Goal: Task Accomplishment & Management: Complete application form

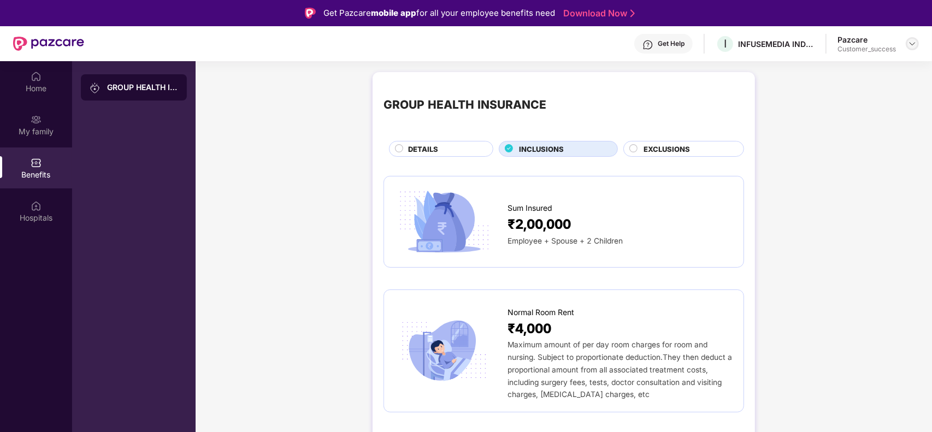
click at [911, 45] on img at bounding box center [912, 43] width 9 height 9
click at [841, 67] on div "Switch to partner view" at bounding box center [861, 68] width 142 height 21
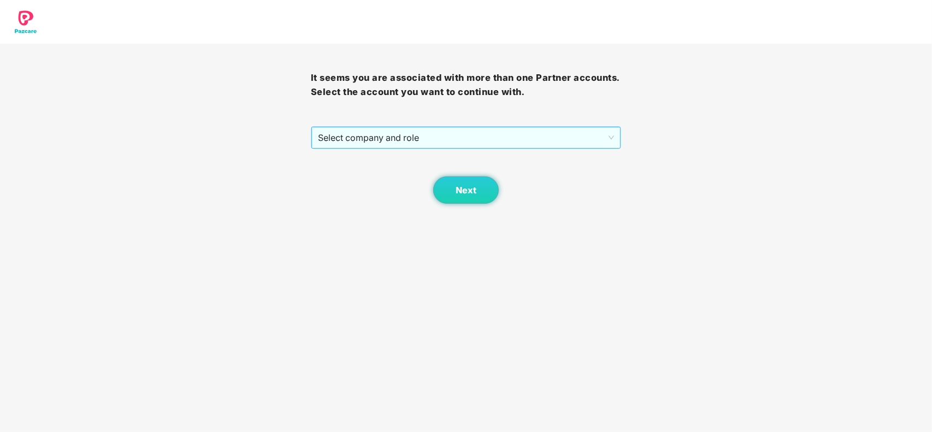
click at [383, 137] on span "Select company and role" at bounding box center [466, 137] width 297 height 21
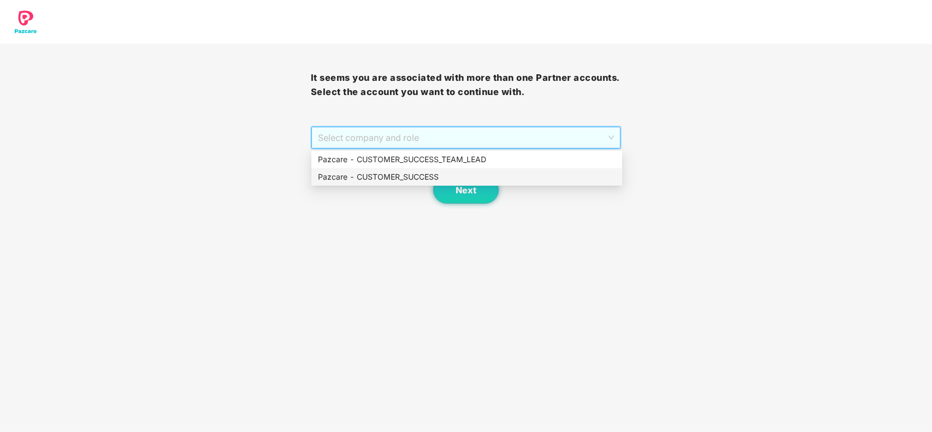
click at [383, 181] on div "Pazcare - CUSTOMER_SUCCESS" at bounding box center [467, 177] width 298 height 12
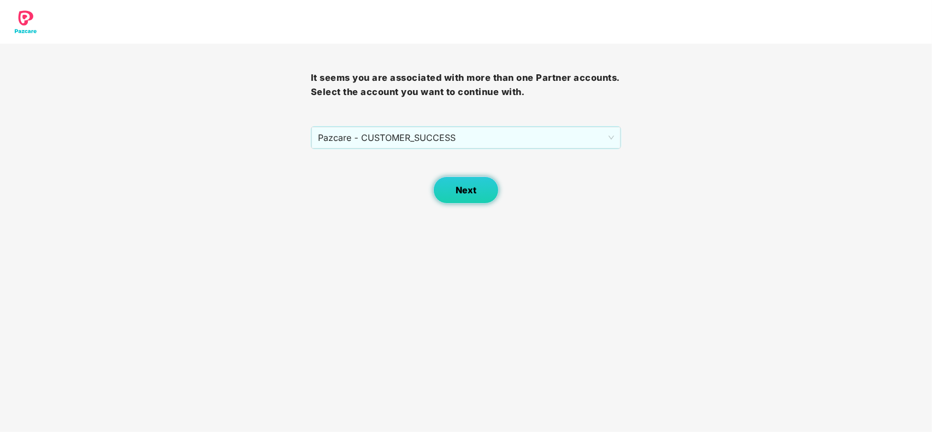
click at [461, 187] on span "Next" at bounding box center [466, 190] width 21 height 10
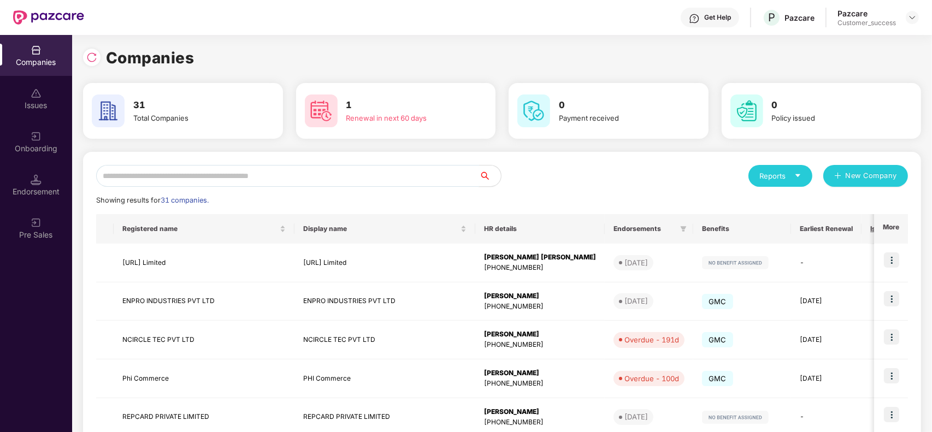
click at [270, 170] on input "text" at bounding box center [287, 176] width 383 height 22
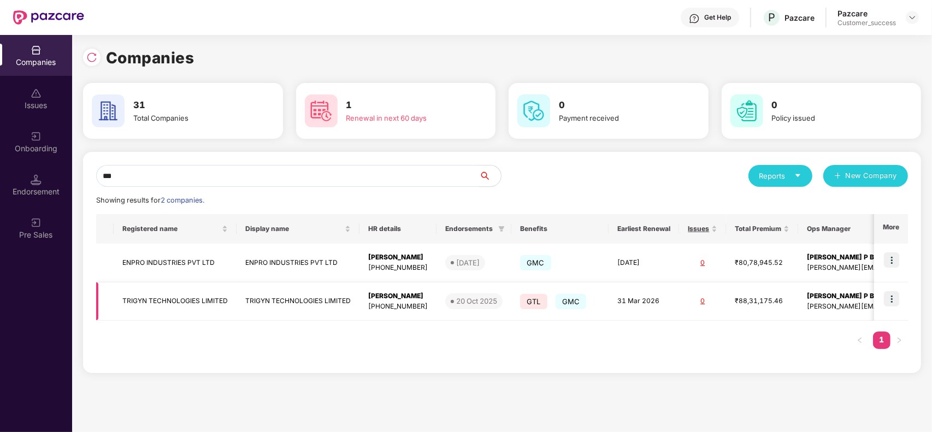
type input "***"
click at [896, 298] on img at bounding box center [891, 298] width 15 height 15
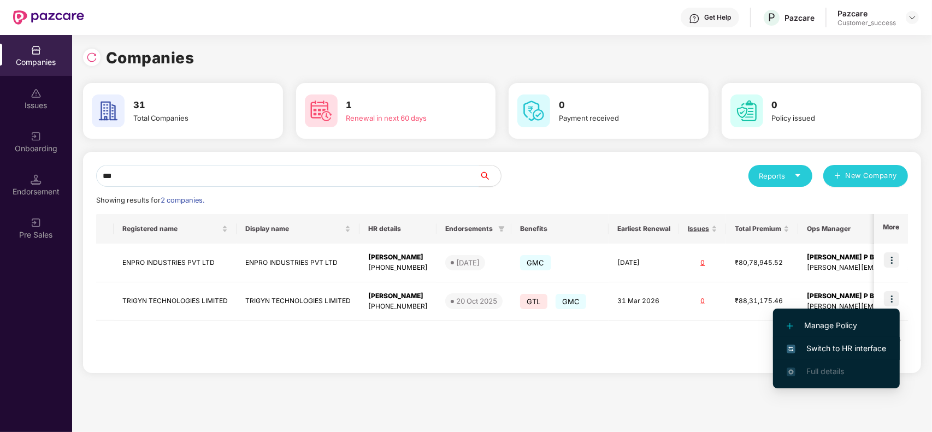
click at [817, 353] on span "Switch to HR interface" at bounding box center [836, 349] width 99 height 12
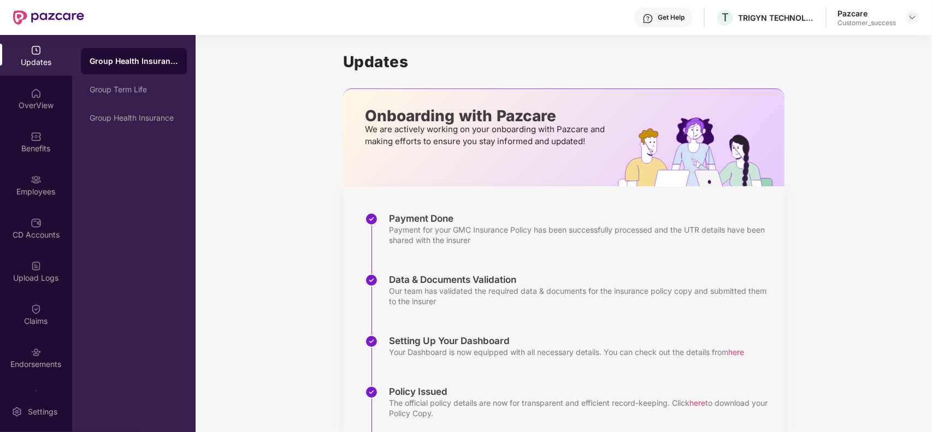
click at [39, 178] on img at bounding box center [36, 179] width 11 height 11
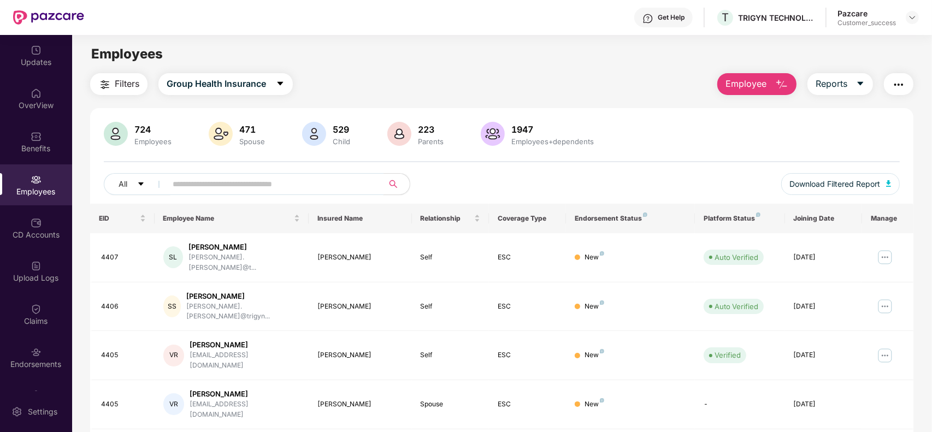
click at [200, 180] on input "text" at bounding box center [271, 184] width 196 height 16
paste input "****"
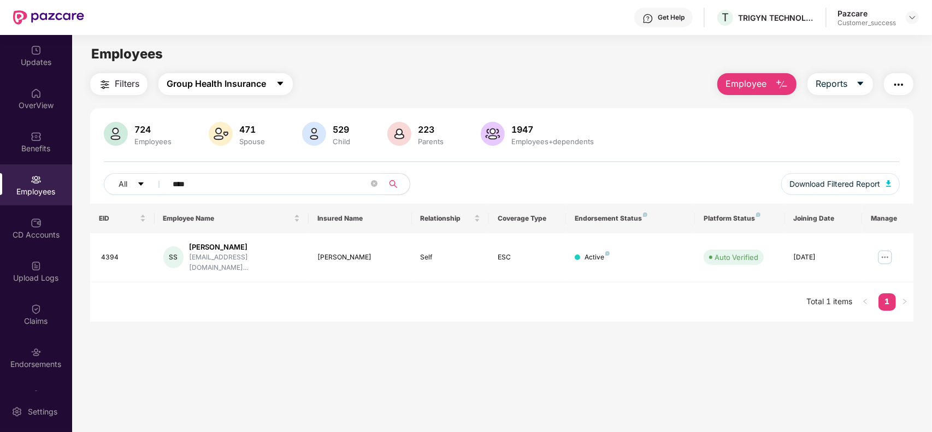
click at [261, 86] on span "Group Health Insurance" at bounding box center [216, 84] width 99 height 14
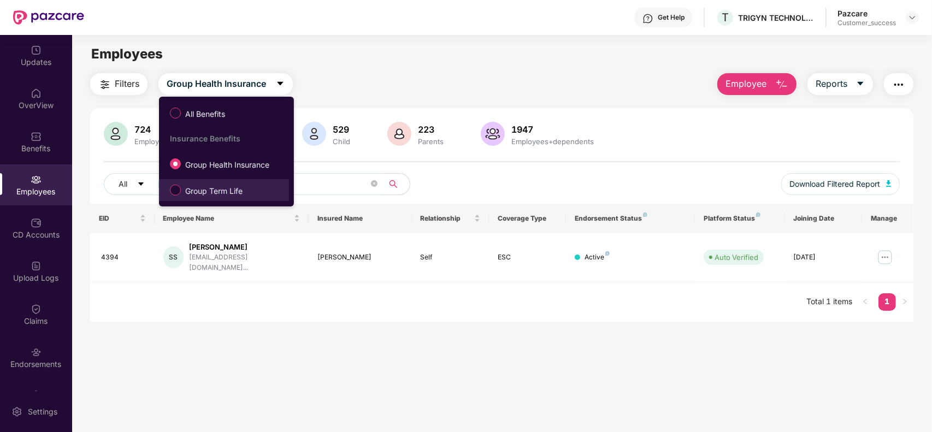
click at [219, 190] on span "Group Term Life" at bounding box center [214, 191] width 66 height 12
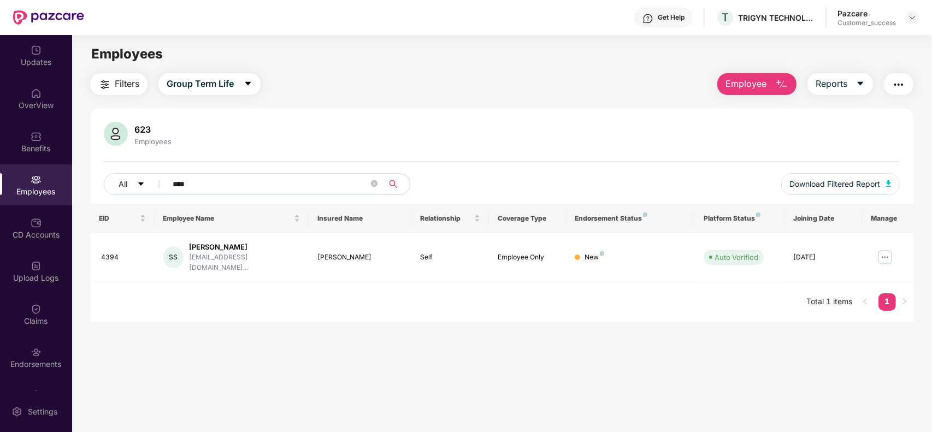
click at [211, 176] on input "****" at bounding box center [271, 184] width 196 height 16
paste input "text"
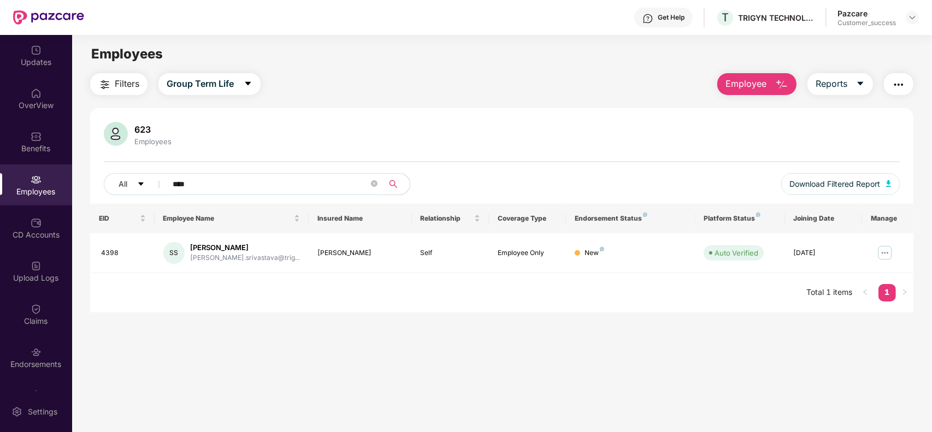
paste input "text"
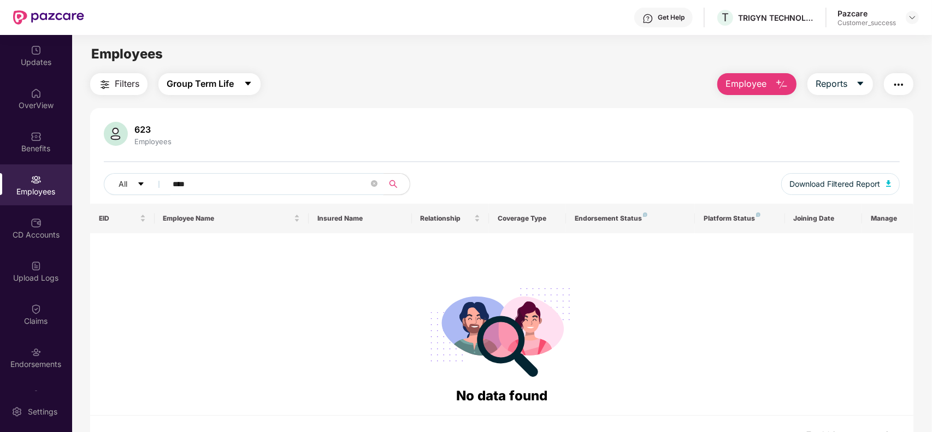
click at [227, 83] on span "Group Term Life" at bounding box center [200, 84] width 67 height 14
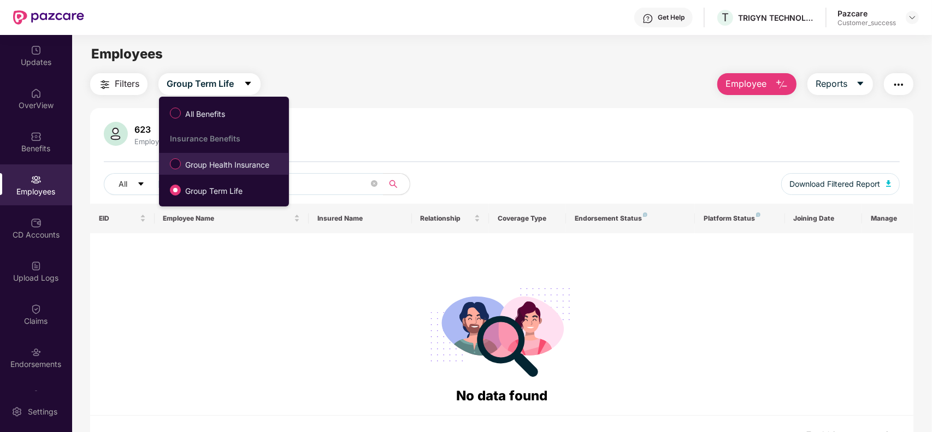
click at [206, 160] on span "Group Health Insurance" at bounding box center [227, 165] width 93 height 12
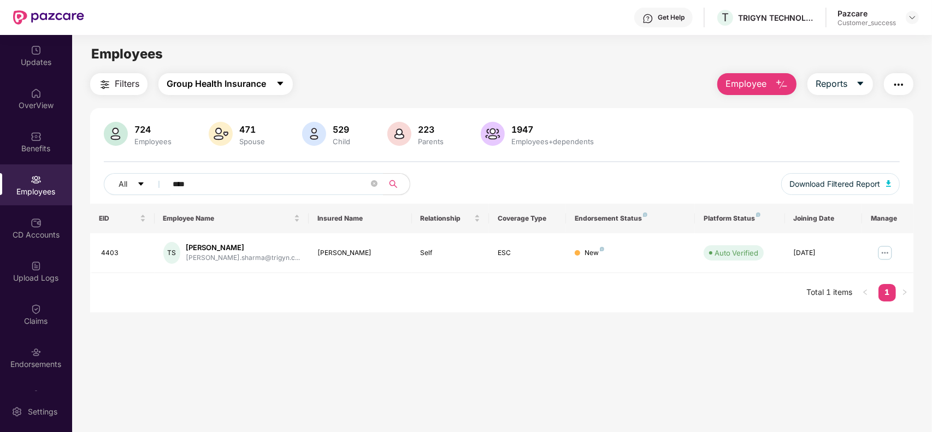
click at [227, 79] on span "Group Health Insurance" at bounding box center [216, 84] width 99 height 14
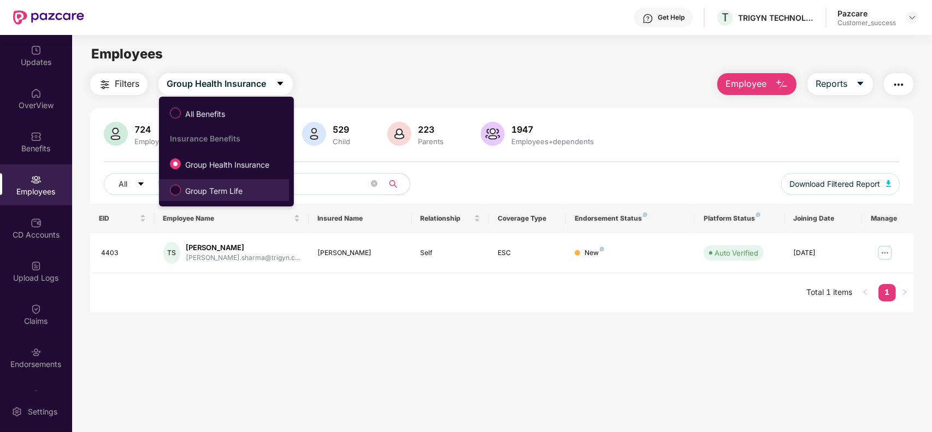
click at [201, 187] on span "Group Term Life" at bounding box center [214, 191] width 66 height 12
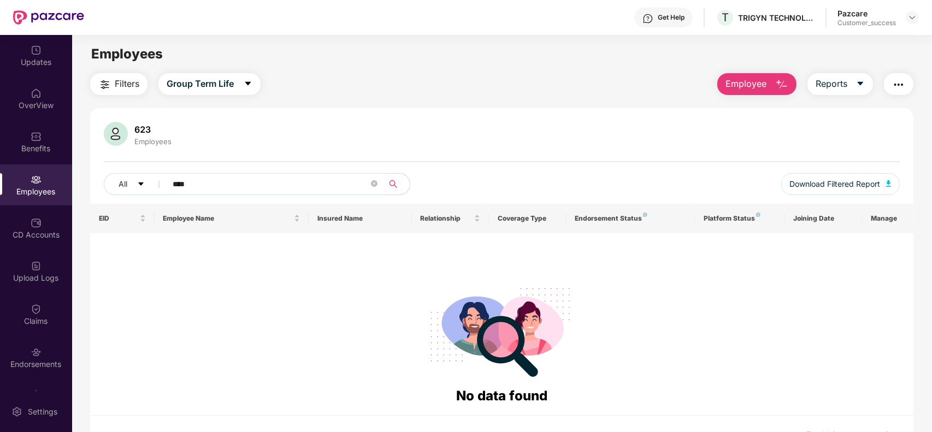
click at [215, 184] on input "****" at bounding box center [271, 184] width 196 height 16
paste input "text"
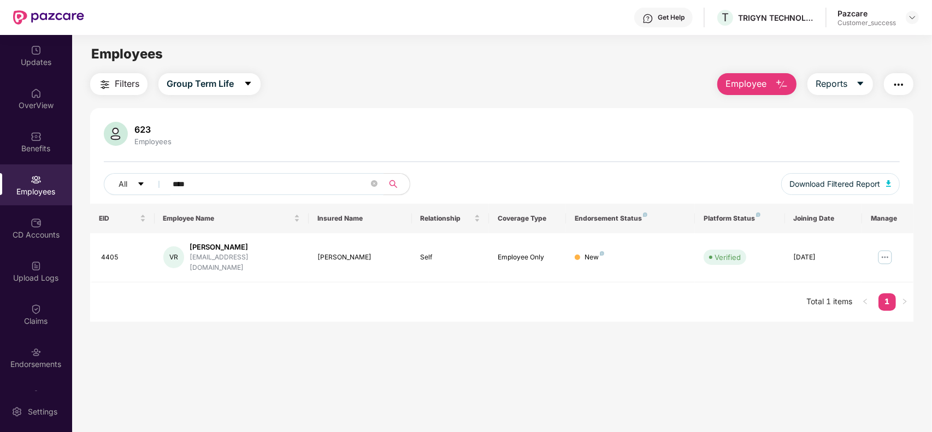
paste input "text"
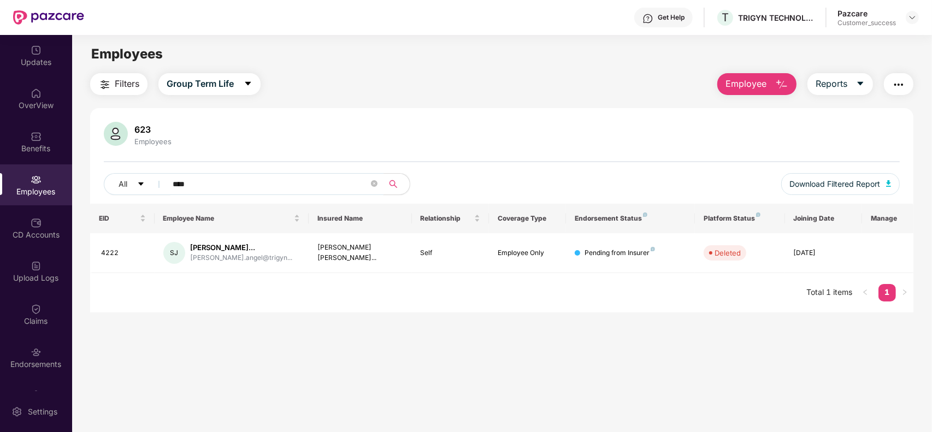
paste input "text"
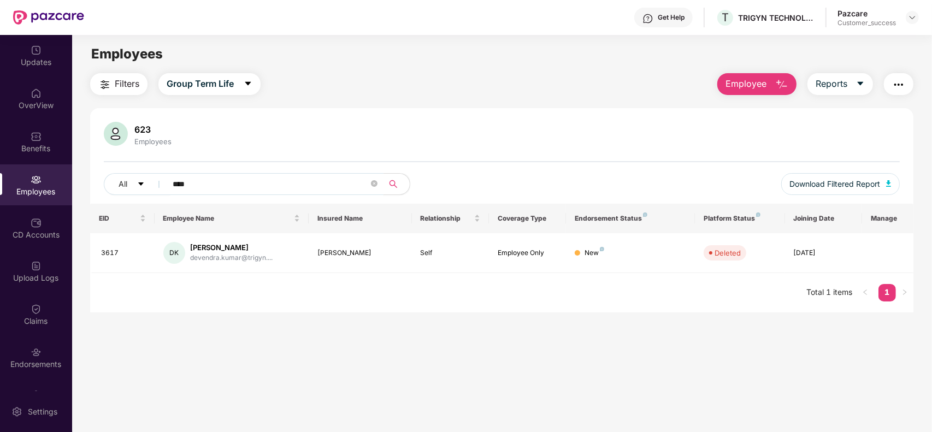
paste input "text"
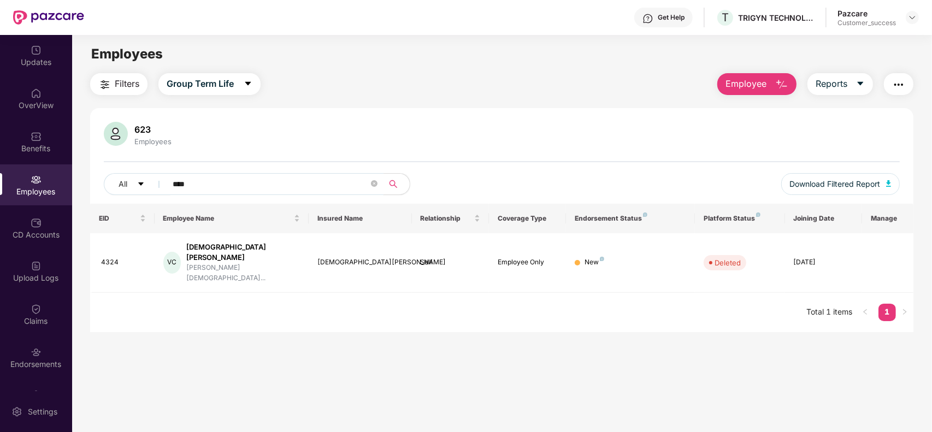
paste input "text"
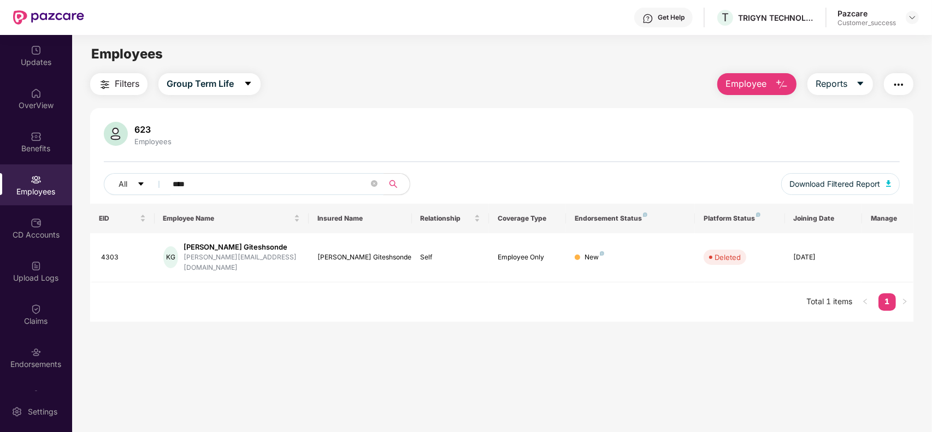
paste input "text"
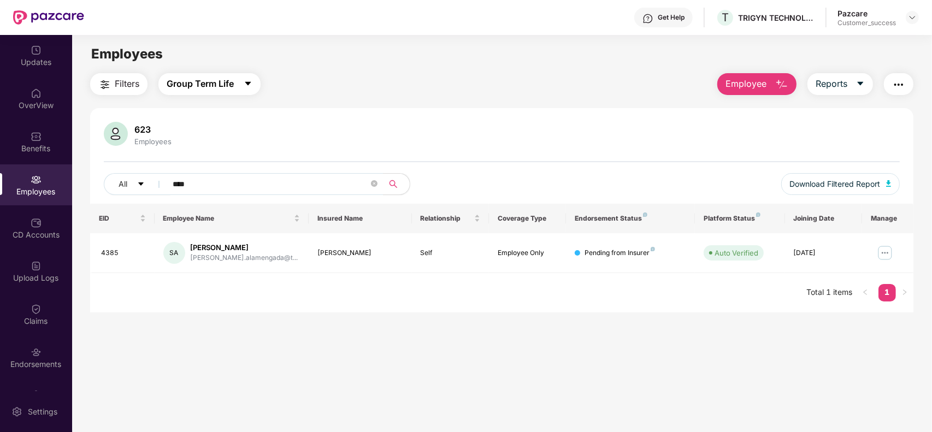
click at [225, 80] on span "Group Term Life" at bounding box center [200, 84] width 67 height 14
click at [372, 123] on div "623 Employees" at bounding box center [502, 135] width 796 height 26
click at [231, 183] on input "****" at bounding box center [271, 184] width 196 height 16
paste input "text"
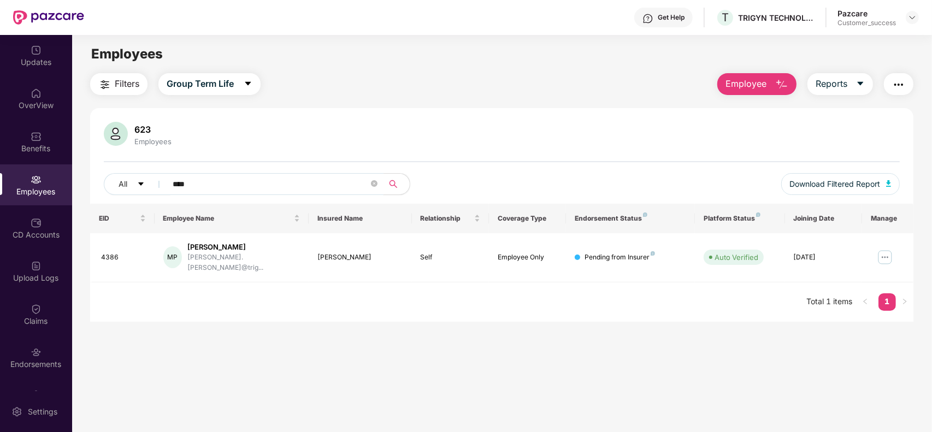
paste input "text"
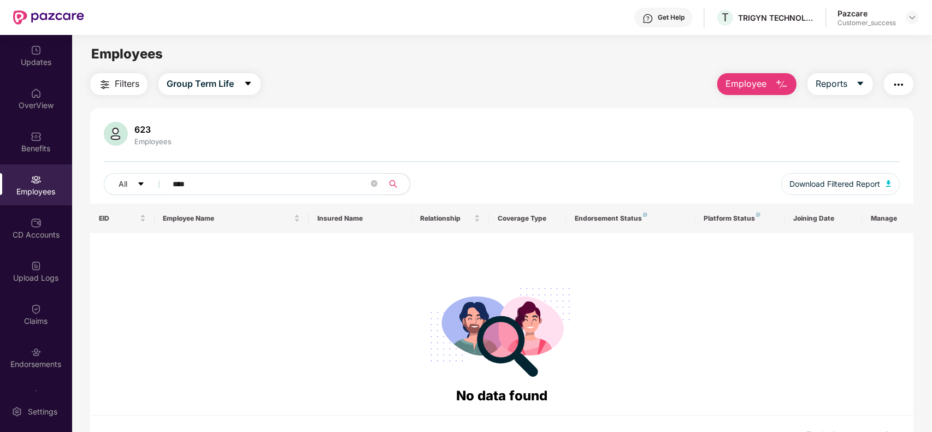
paste input "text"
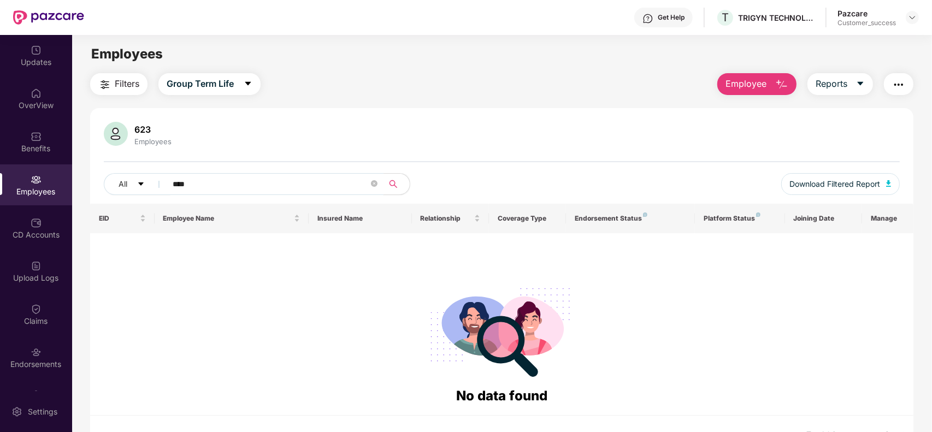
paste input "text"
click at [228, 92] on button "Group Term Life" at bounding box center [209, 84] width 102 height 22
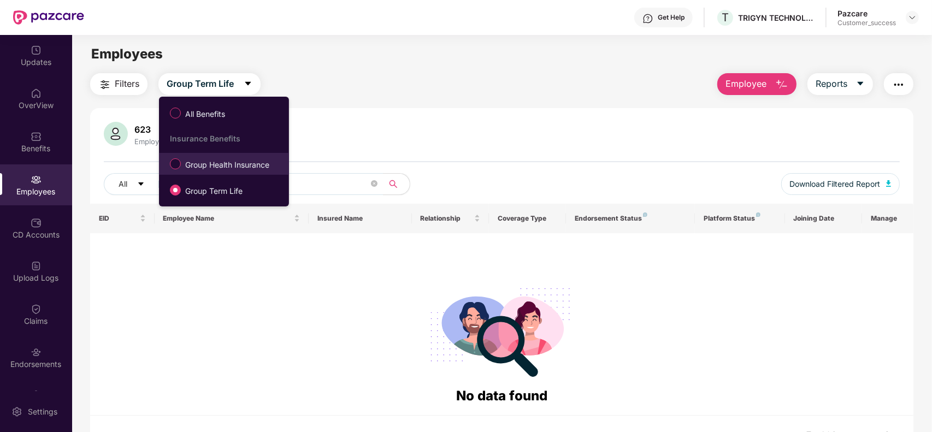
click at [200, 165] on span "Group Health Insurance" at bounding box center [227, 165] width 93 height 12
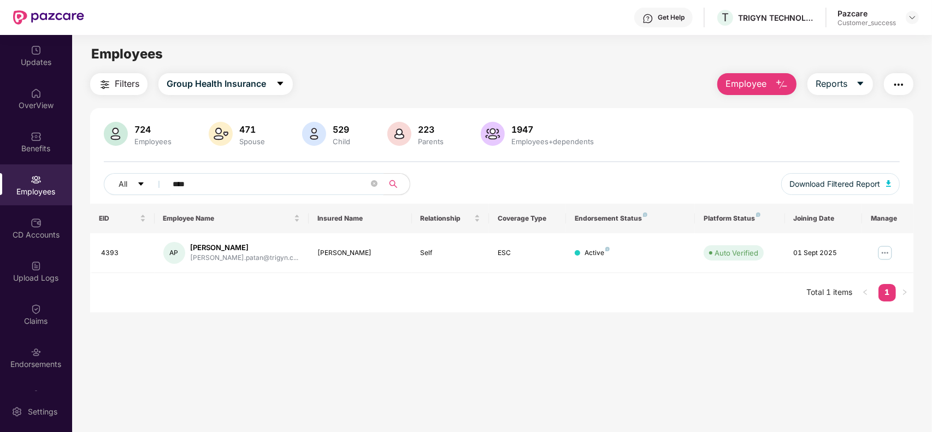
click at [205, 187] on input "****" at bounding box center [271, 184] width 196 height 16
paste input "text"
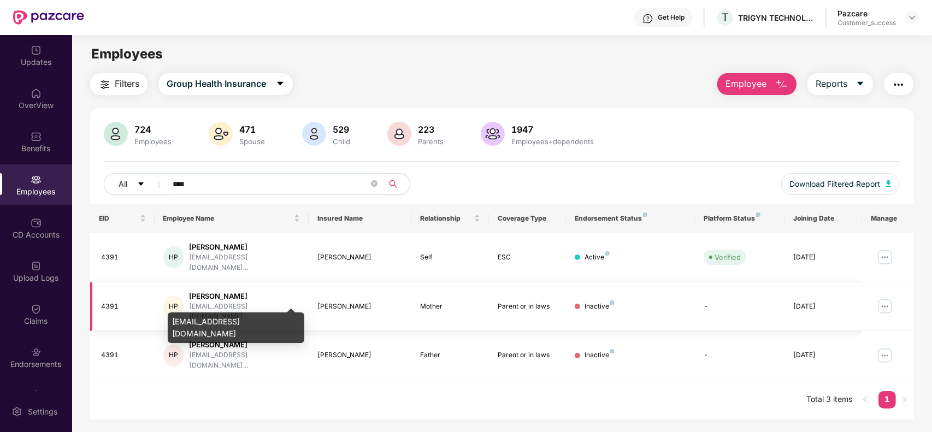
paste input "text"
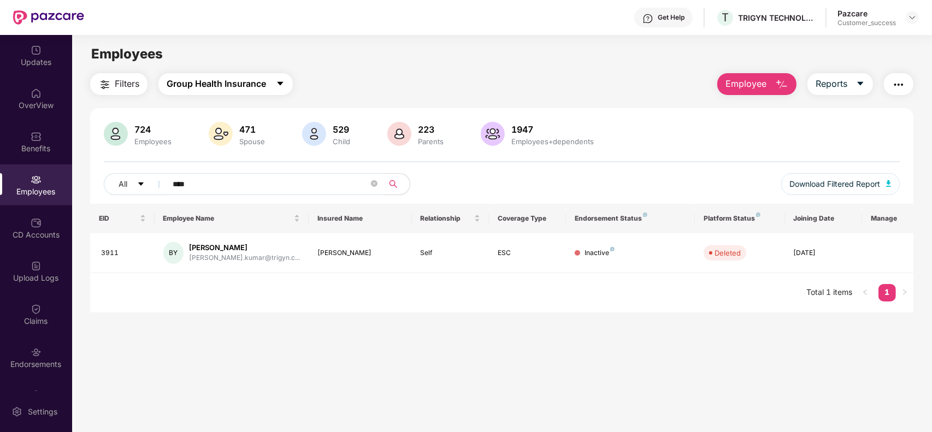
click at [254, 86] on span "Group Health Insurance" at bounding box center [216, 84] width 99 height 14
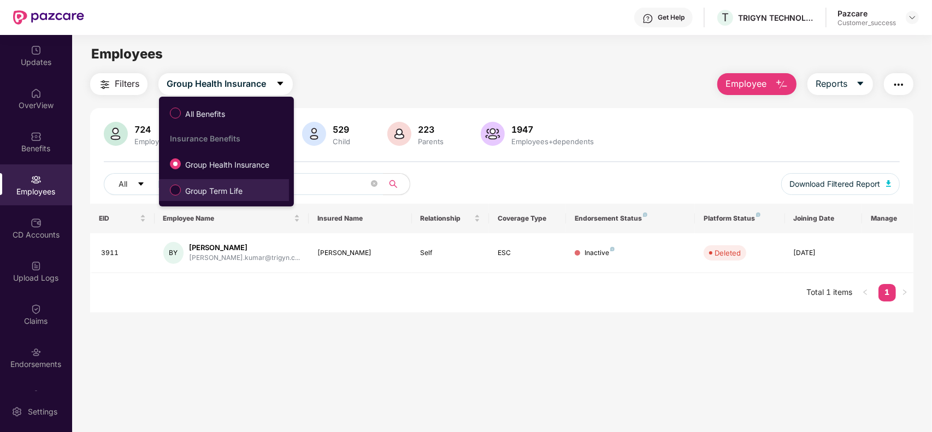
click at [215, 187] on span "Group Term Life" at bounding box center [214, 191] width 66 height 12
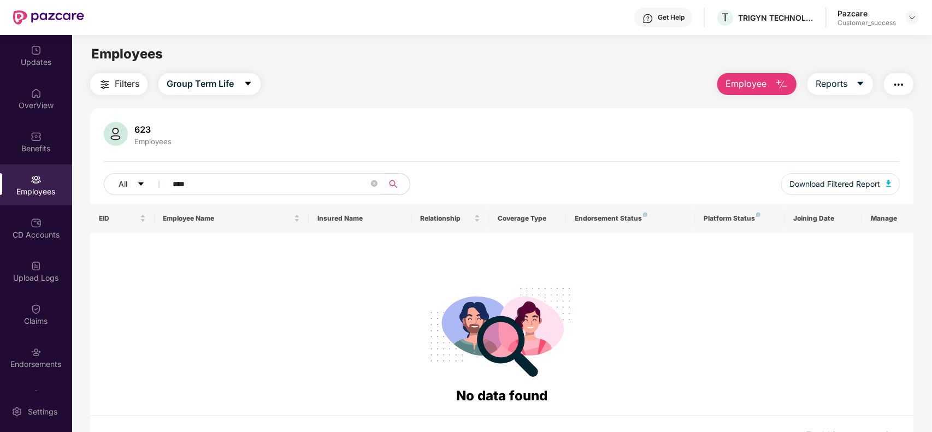
click at [215, 187] on input "****" at bounding box center [271, 184] width 196 height 16
paste input "text"
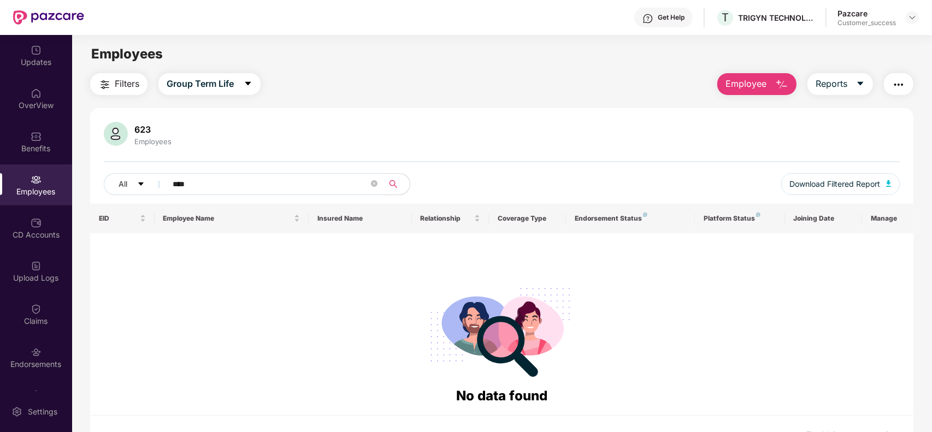
paste input "text"
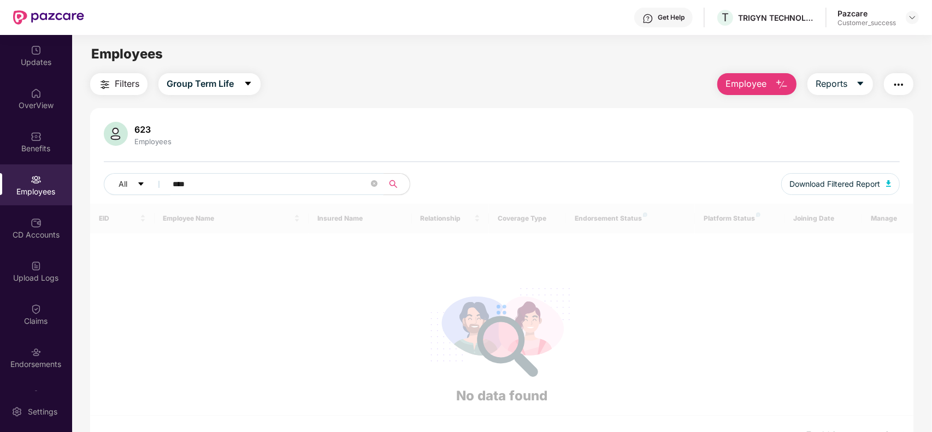
type input "****"
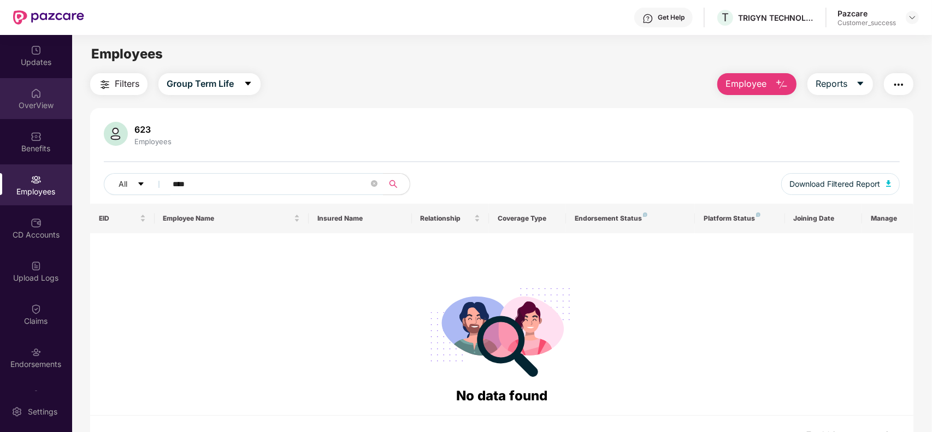
click at [26, 109] on div "OverView" at bounding box center [36, 105] width 72 height 11
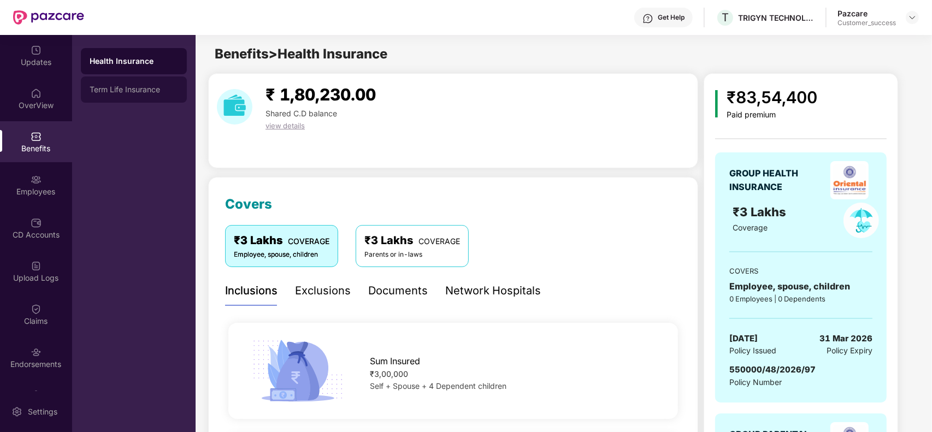
click at [135, 93] on div "Term Life Insurance" at bounding box center [134, 89] width 88 height 9
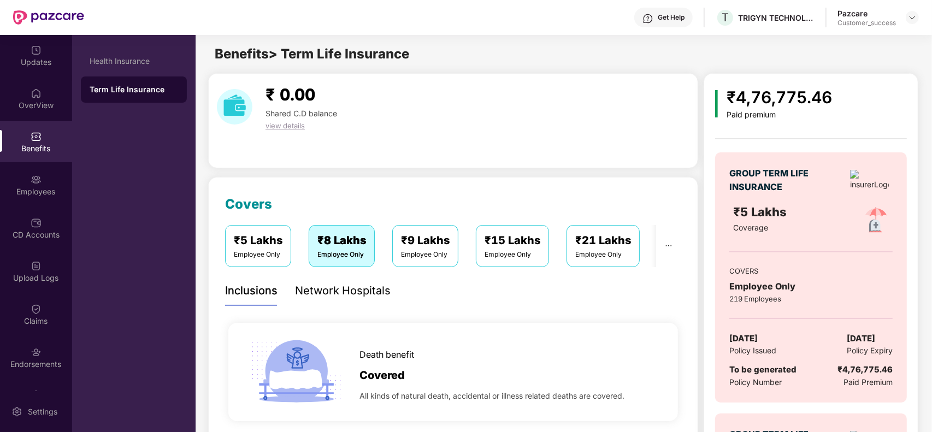
click at [37, 182] on img at bounding box center [36, 179] width 11 height 11
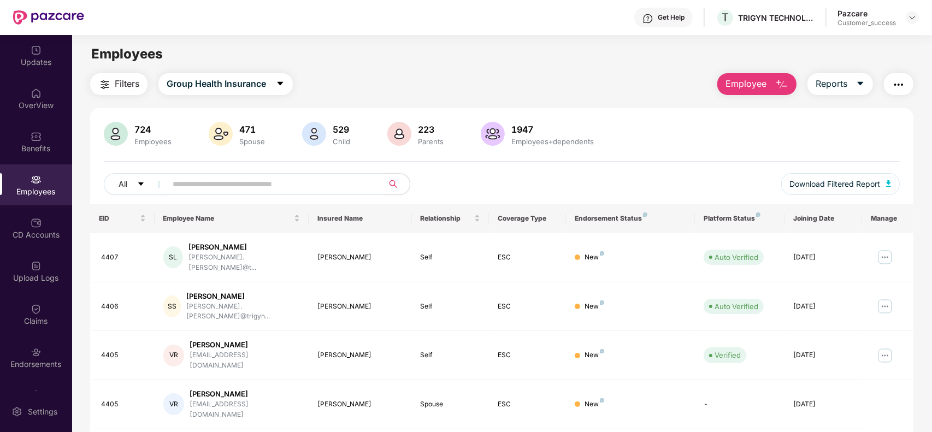
click at [760, 91] on button "Employee" at bounding box center [756, 84] width 79 height 22
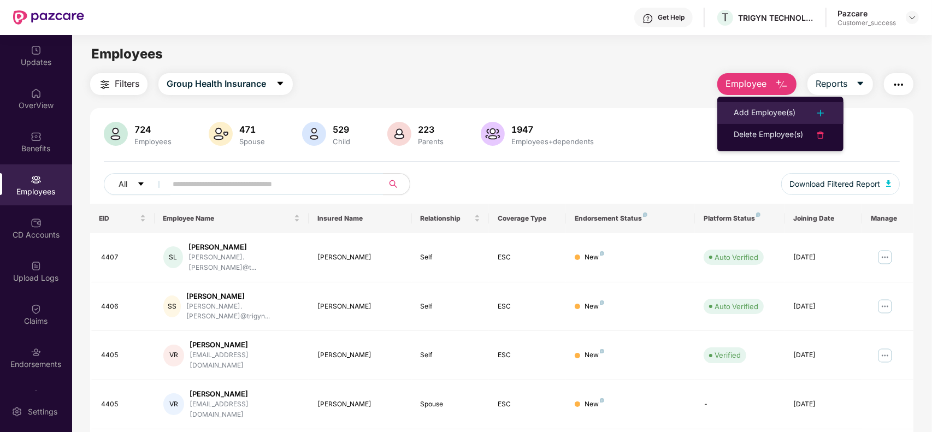
click at [747, 113] on div "Add Employee(s)" at bounding box center [765, 113] width 62 height 13
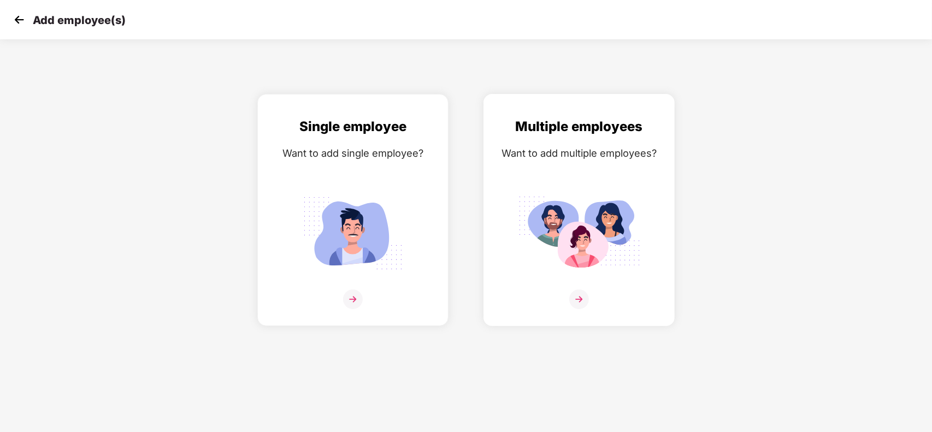
click at [574, 295] on img at bounding box center [579, 300] width 20 height 20
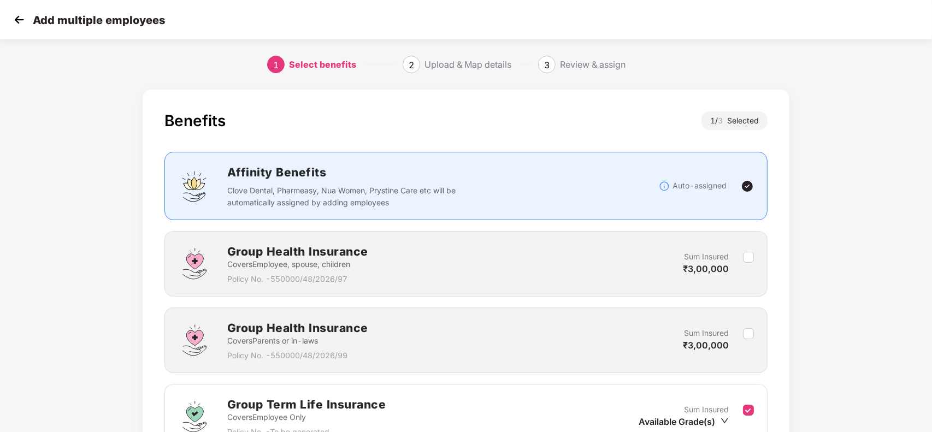
click at [771, 318] on div "Benefits 1 / 3 Selected Affinity Benefits Clove Dental, Pharmeasy, Nua Women, P…" at bounding box center [466, 322] width 647 height 464
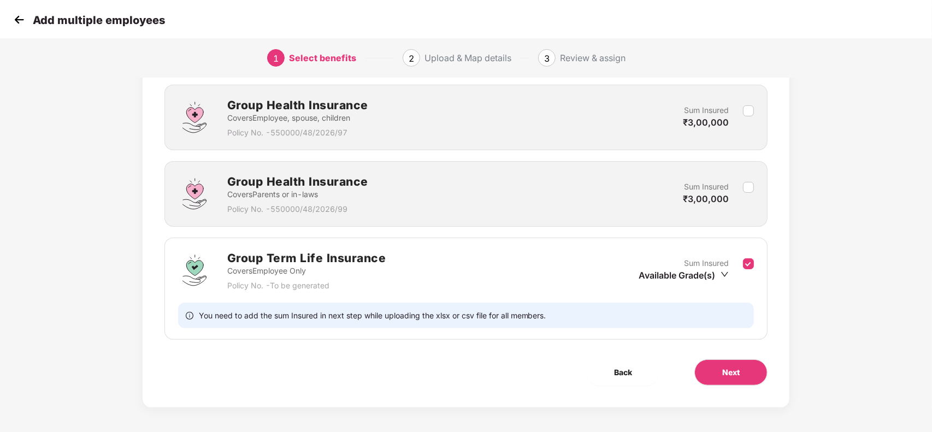
scroll to position [150, 0]
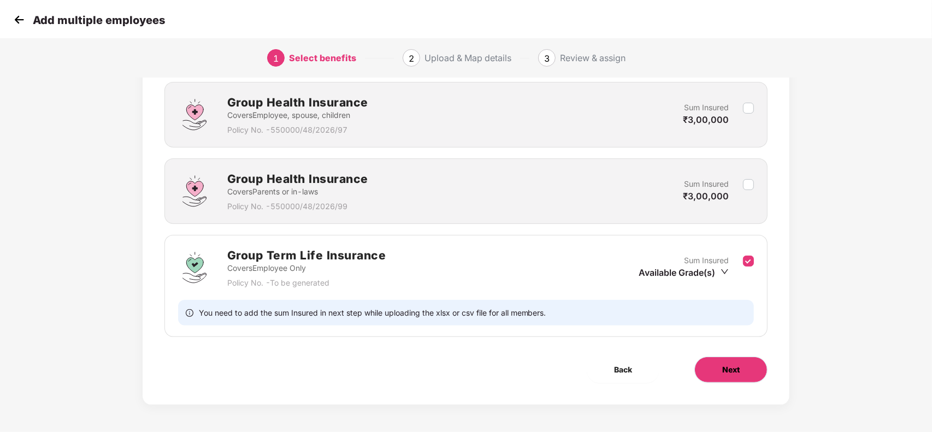
click at [750, 371] on button "Next" at bounding box center [730, 370] width 73 height 26
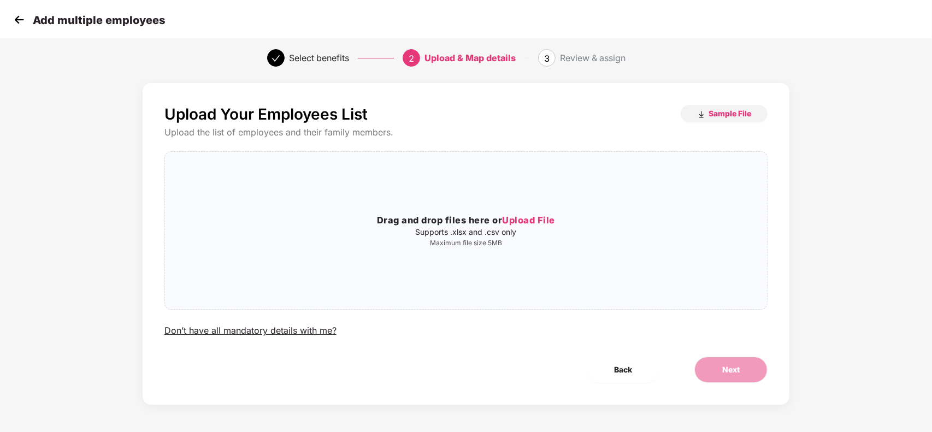
scroll to position [0, 0]
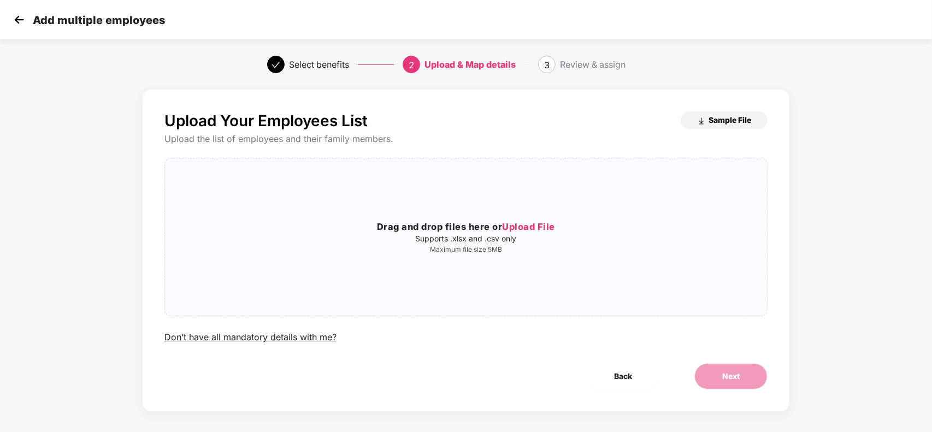
click at [729, 113] on button "Sample File" at bounding box center [724, 119] width 87 height 17
click at [533, 227] on span "Upload File" at bounding box center [528, 226] width 53 height 11
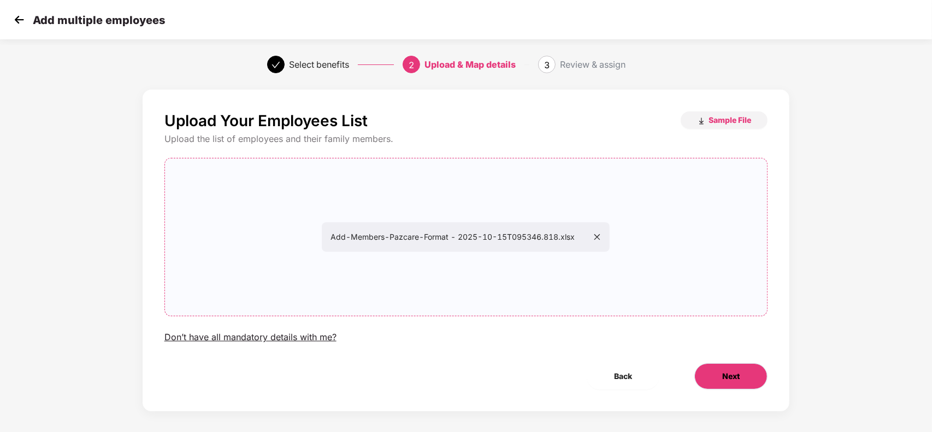
click at [730, 379] on span "Next" at bounding box center [730, 376] width 17 height 12
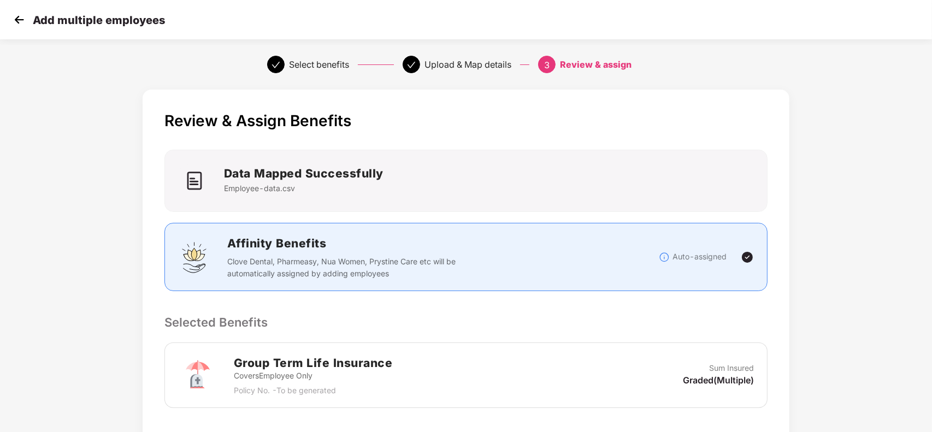
click at [597, 309] on div "Review & Assign Benefits Data Mapped Successfully Employee-data.csv Affinity Be…" at bounding box center [466, 389] width 647 height 598
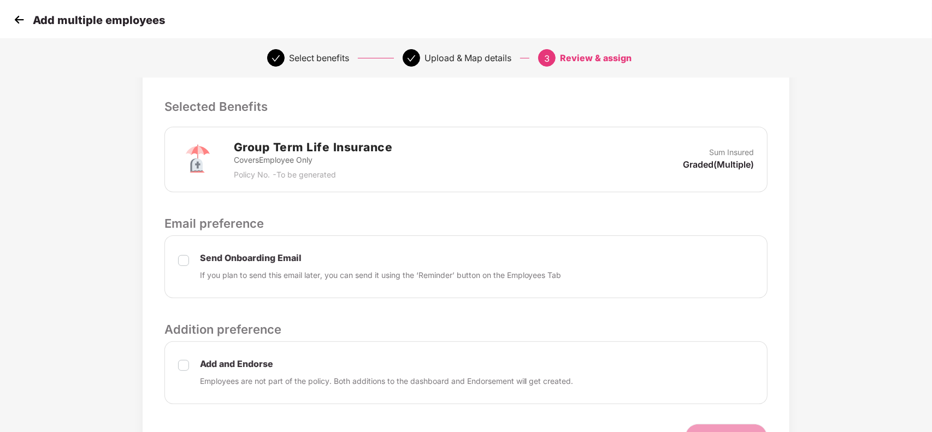
scroll to position [246, 0]
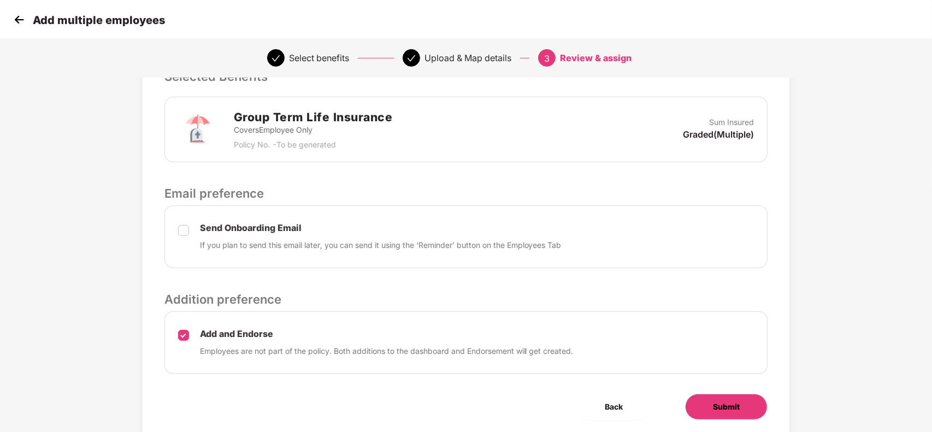
click at [731, 410] on span "Submit" at bounding box center [726, 407] width 27 height 12
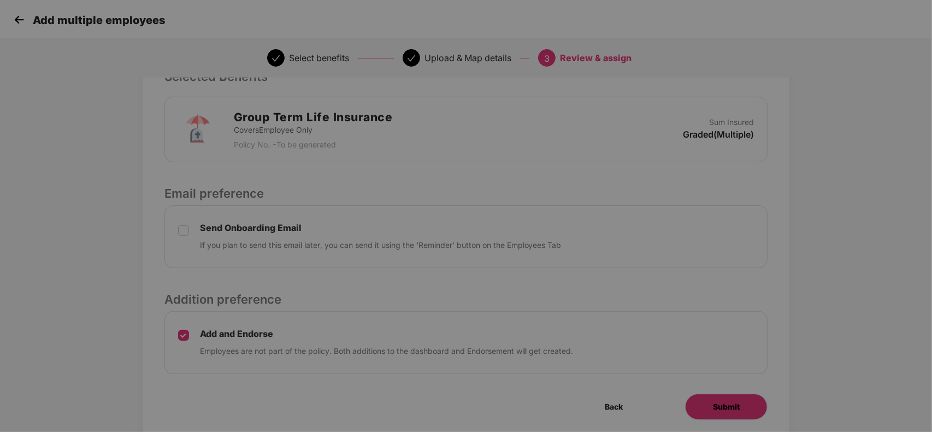
scroll to position [0, 0]
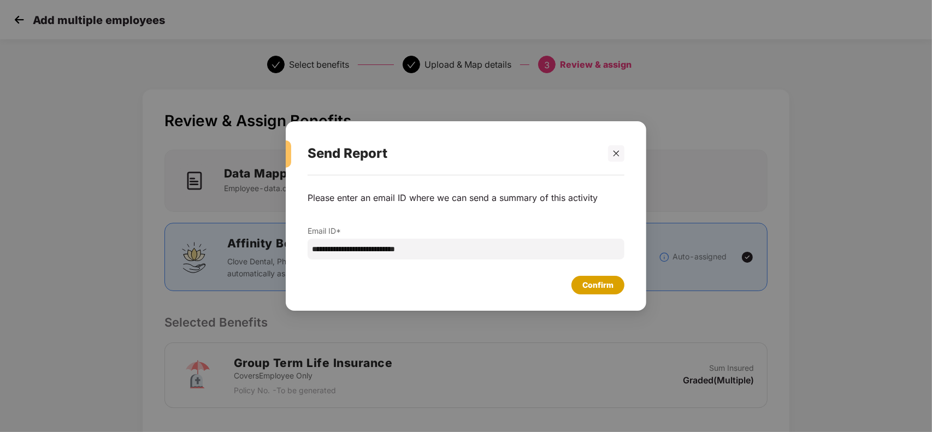
click at [607, 291] on div "Confirm" at bounding box center [597, 285] width 31 height 12
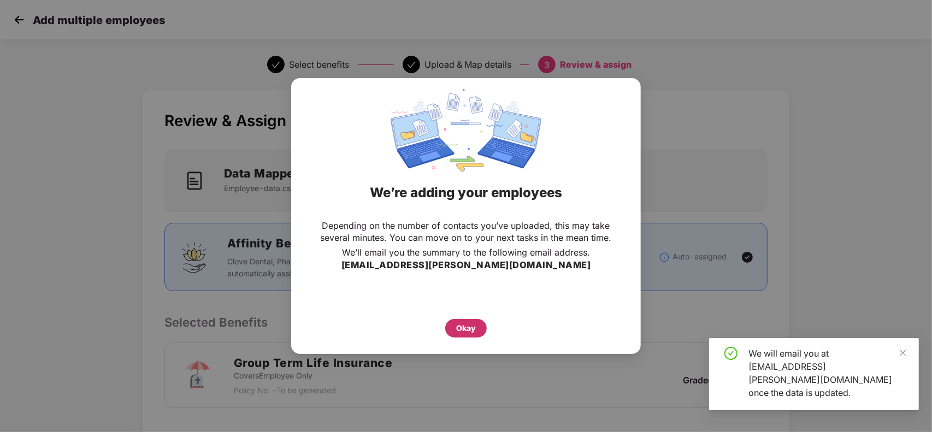
click at [467, 327] on div "Okay" at bounding box center [466, 328] width 20 height 12
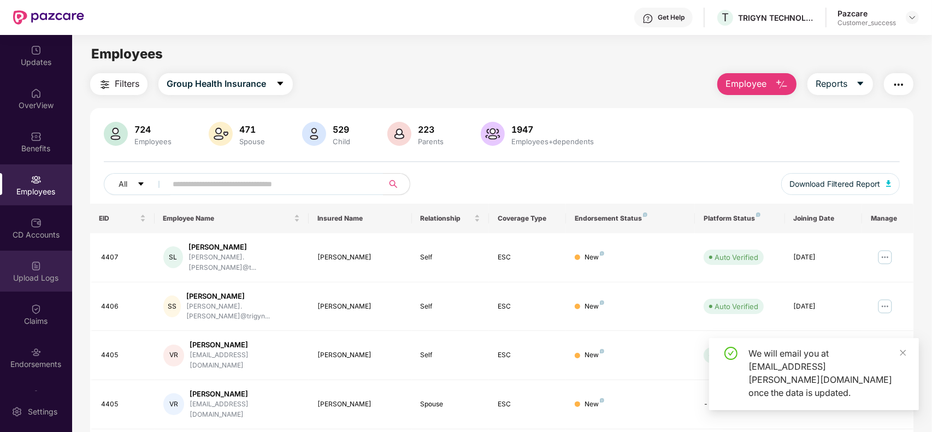
click at [36, 279] on div "Upload Logs" at bounding box center [36, 278] width 72 height 11
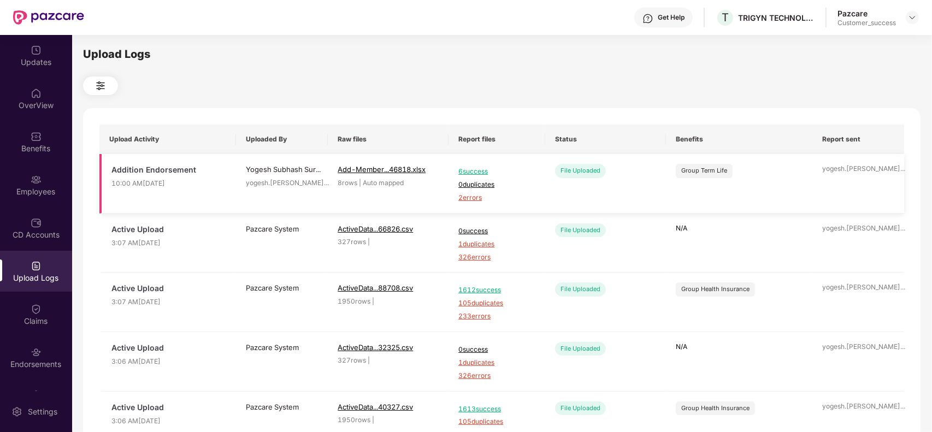
click at [463, 198] on span "2 errors" at bounding box center [496, 198] width 77 height 10
click at [36, 179] on img at bounding box center [36, 179] width 11 height 11
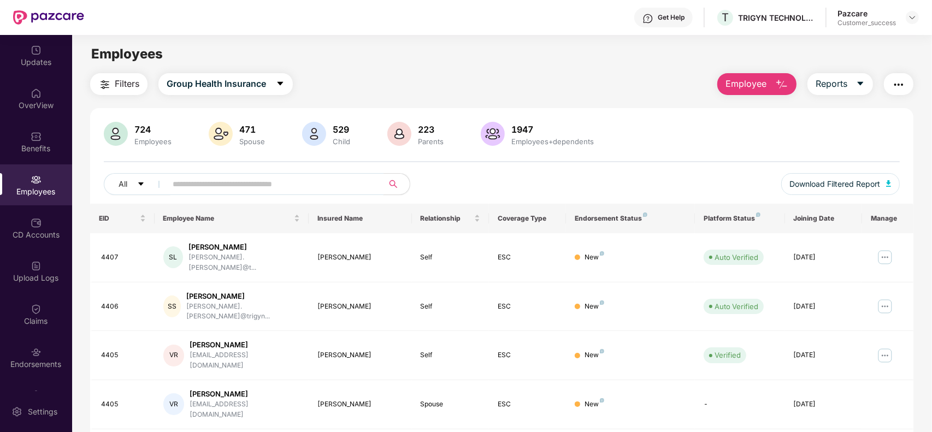
click at [217, 190] on input "text" at bounding box center [271, 184] width 196 height 16
paste input "**********"
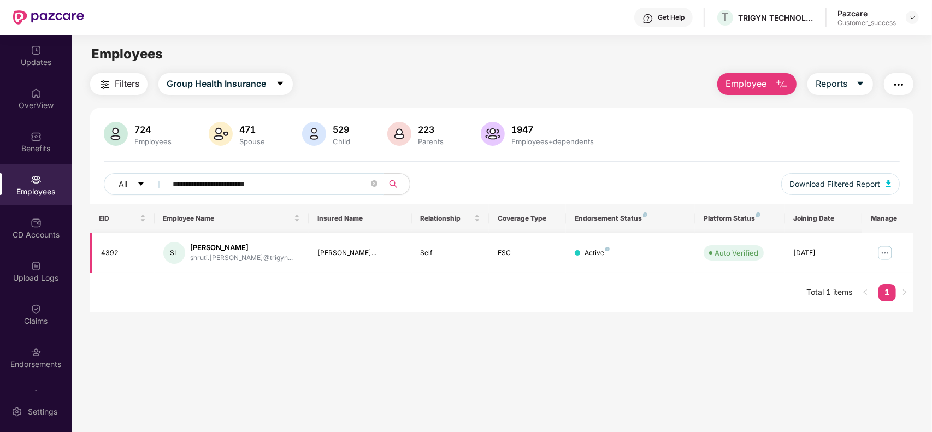
type input "**********"
click at [882, 255] on img at bounding box center [884, 252] width 17 height 17
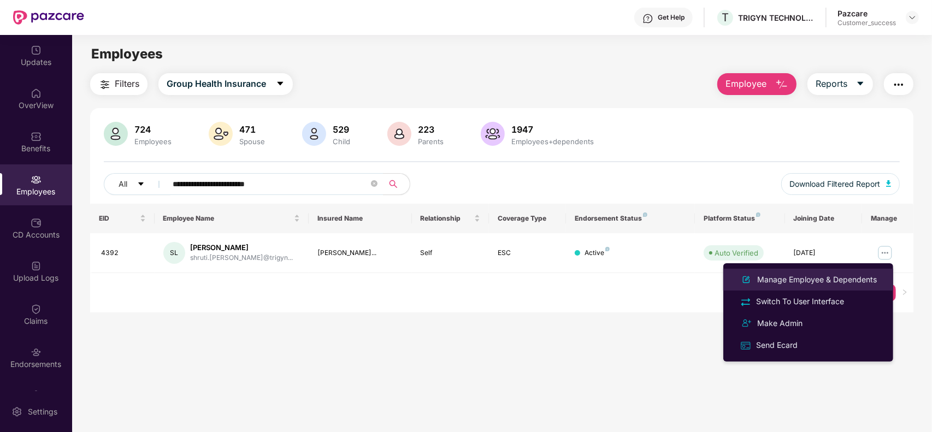
click at [813, 284] on div "Manage Employee & Dependents" at bounding box center [817, 280] width 124 height 12
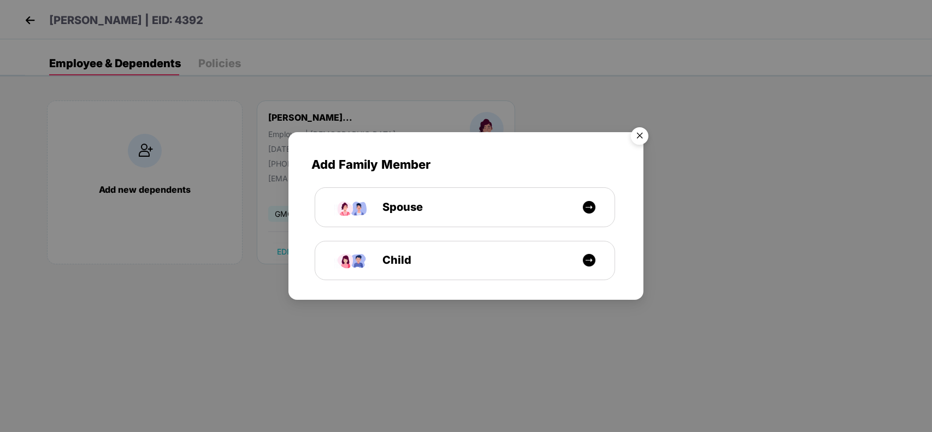
click at [634, 137] on img "Close" at bounding box center [639, 137] width 31 height 31
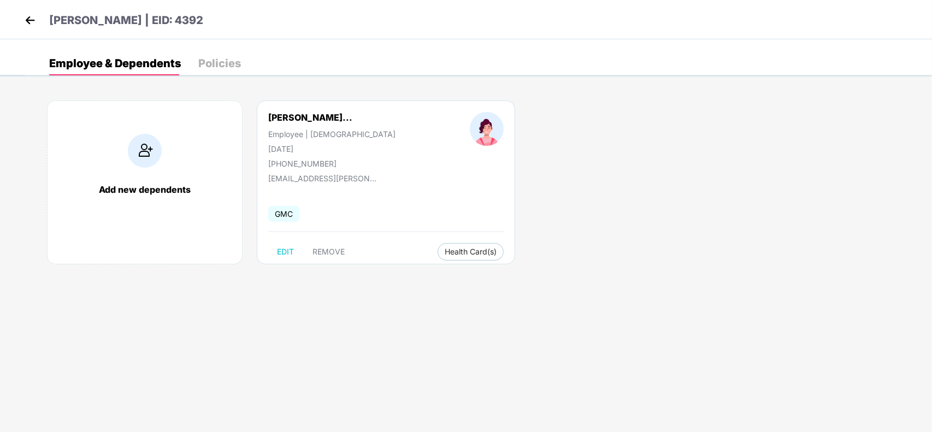
click at [22, 21] on img at bounding box center [30, 20] width 16 height 16
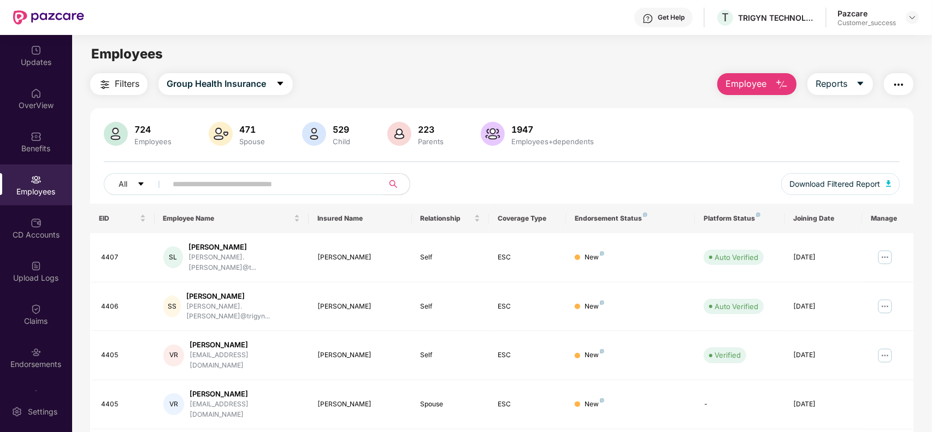
click at [749, 82] on span "Employee" at bounding box center [745, 84] width 41 height 14
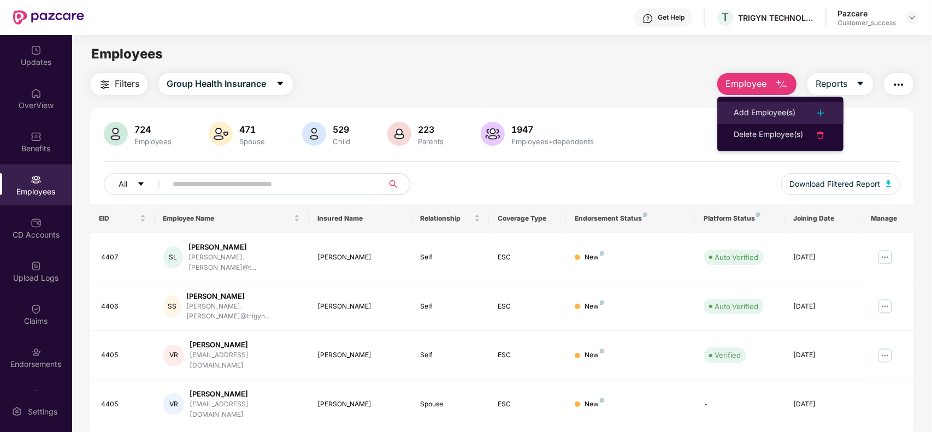
click at [746, 107] on div "Add Employee(s)" at bounding box center [765, 113] width 62 height 13
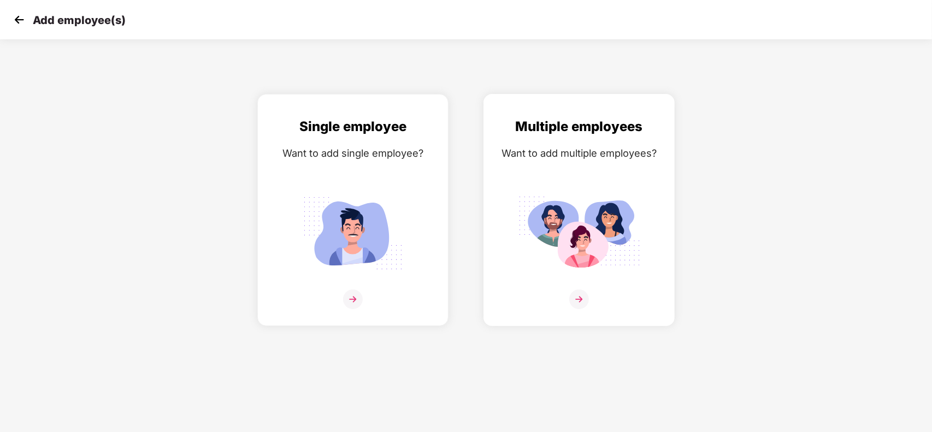
click at [587, 263] on img at bounding box center [579, 233] width 122 height 85
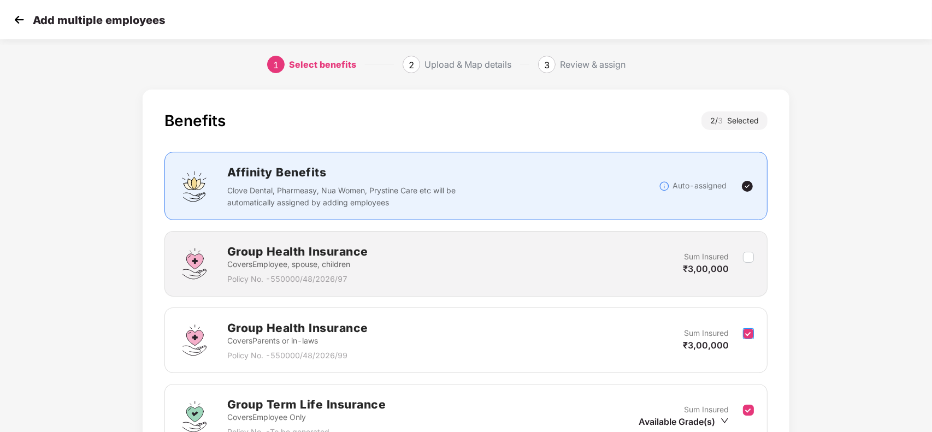
click at [747, 340] on label at bounding box center [748, 340] width 11 height 27
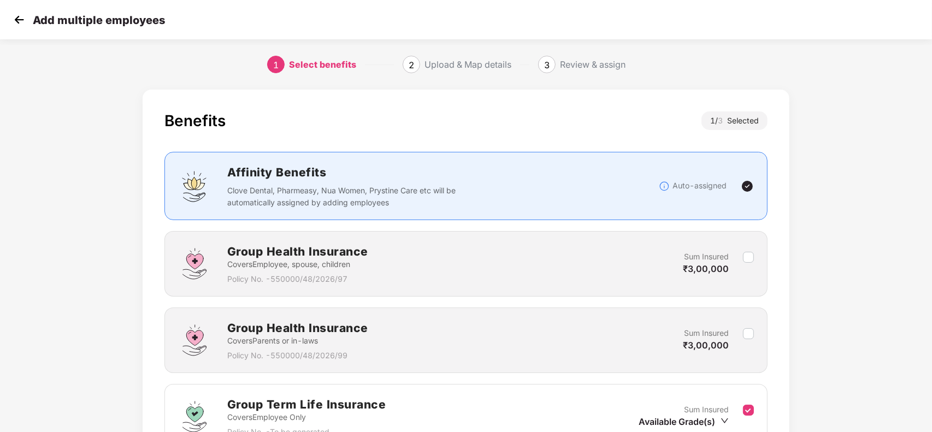
click at [774, 311] on div "Benefits 1 / 3 Selected Affinity Benefits Clove Dental, Pharmeasy, Nua Women, P…" at bounding box center [466, 322] width 647 height 464
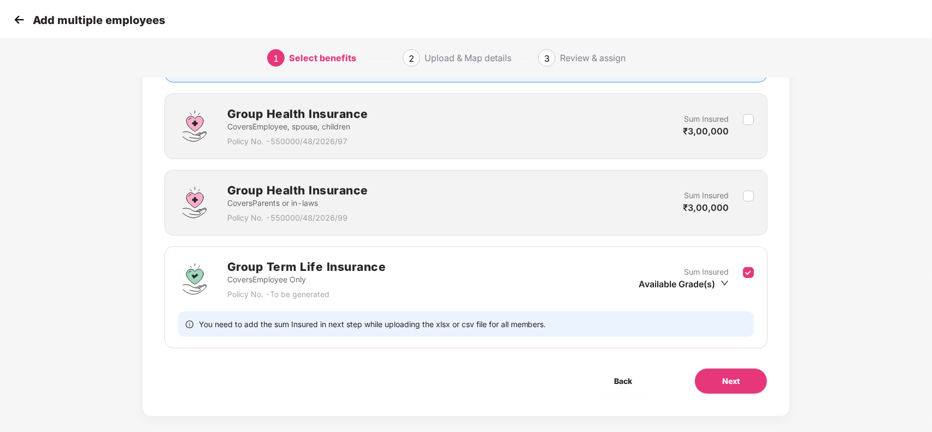
scroll to position [150, 0]
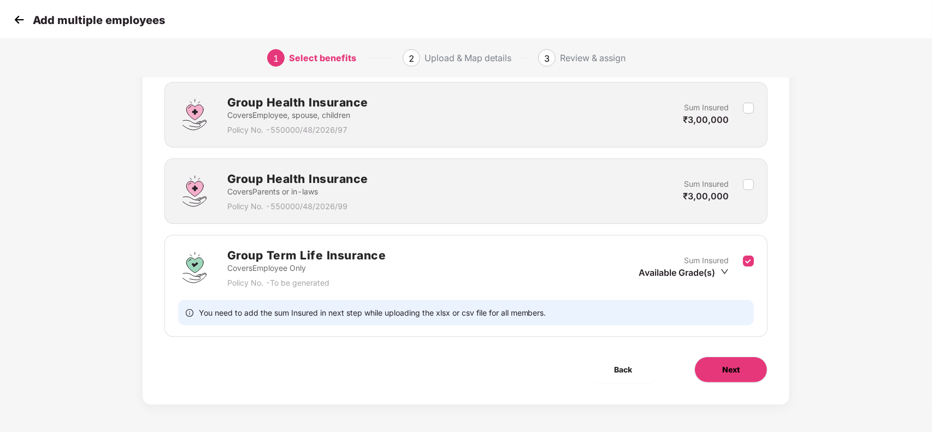
click at [739, 372] on span "Next" at bounding box center [730, 370] width 17 height 12
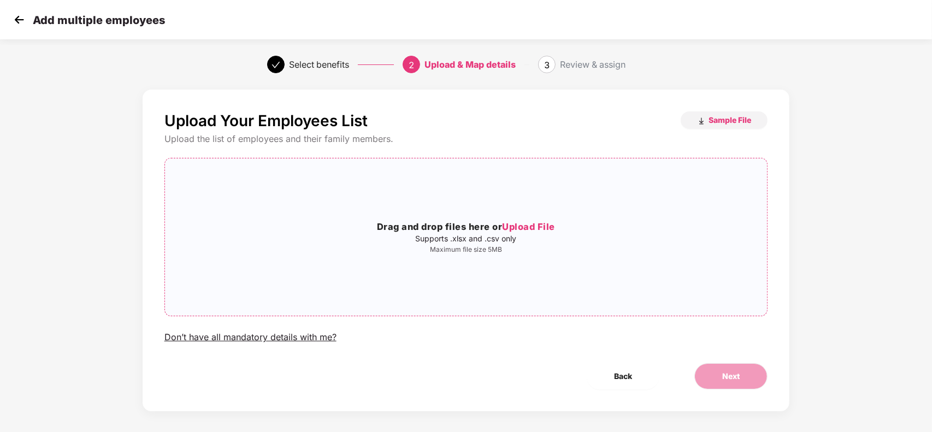
click at [533, 228] on span "Upload File" at bounding box center [528, 226] width 53 height 11
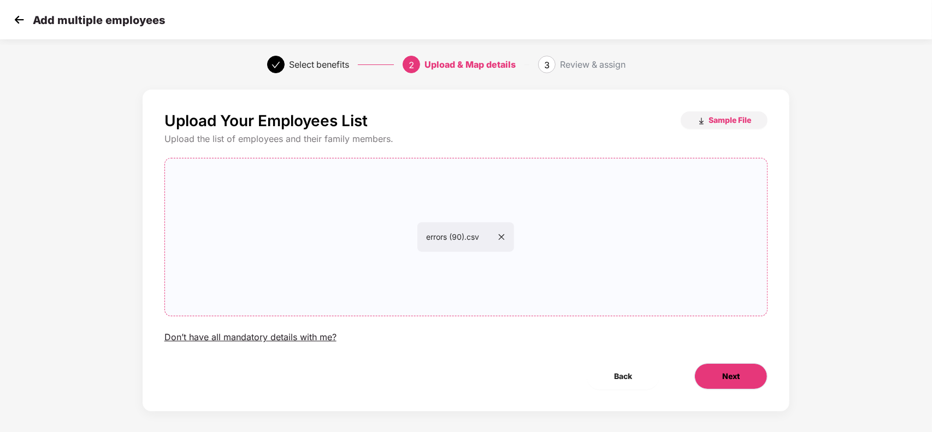
click at [724, 370] on span "Next" at bounding box center [730, 376] width 17 height 12
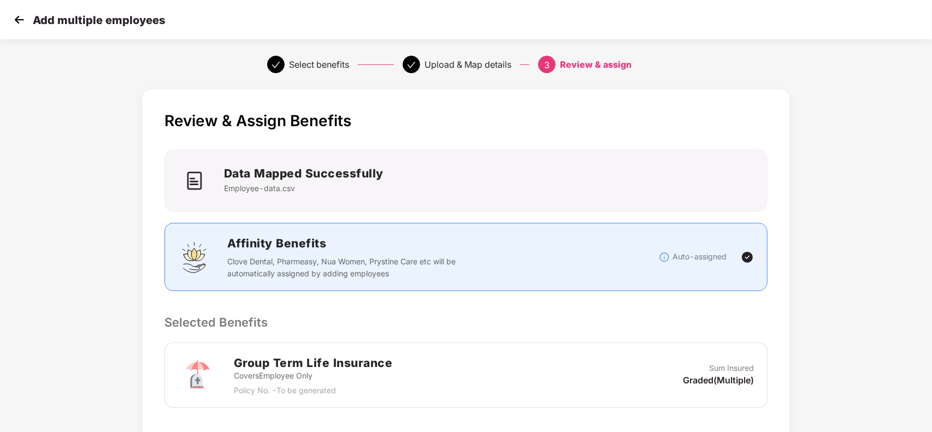
click at [733, 330] on p "Selected Benefits" at bounding box center [466, 322] width 604 height 19
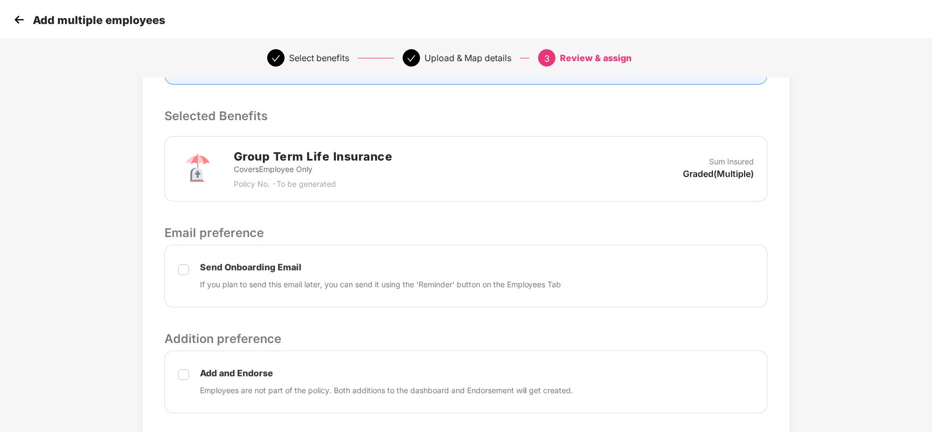
scroll to position [219, 0]
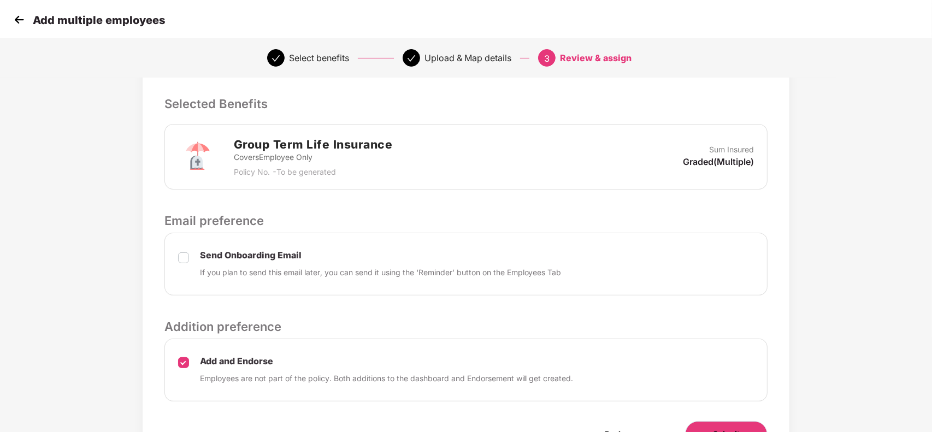
click at [715, 423] on button "Submit" at bounding box center [726, 434] width 82 height 26
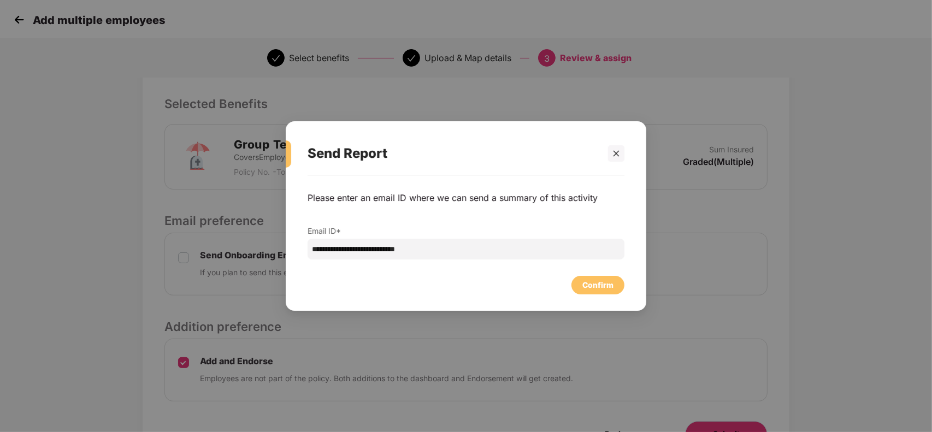
scroll to position [0, 0]
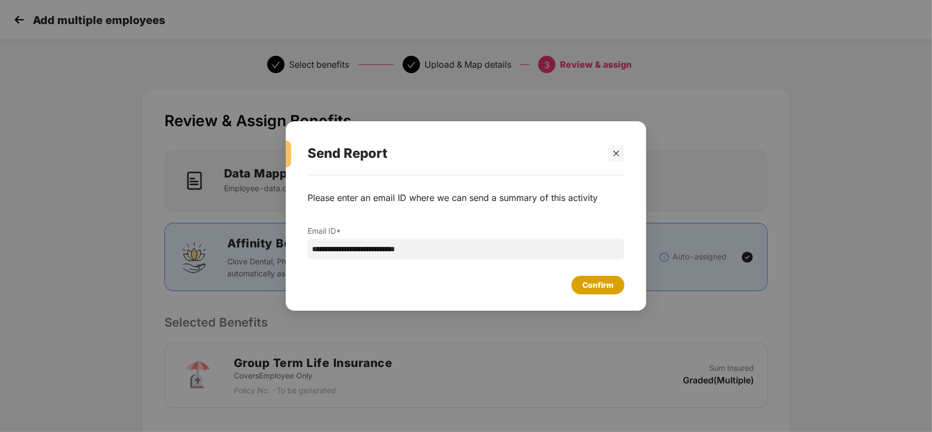
click at [588, 282] on div "Confirm" at bounding box center [597, 285] width 31 height 12
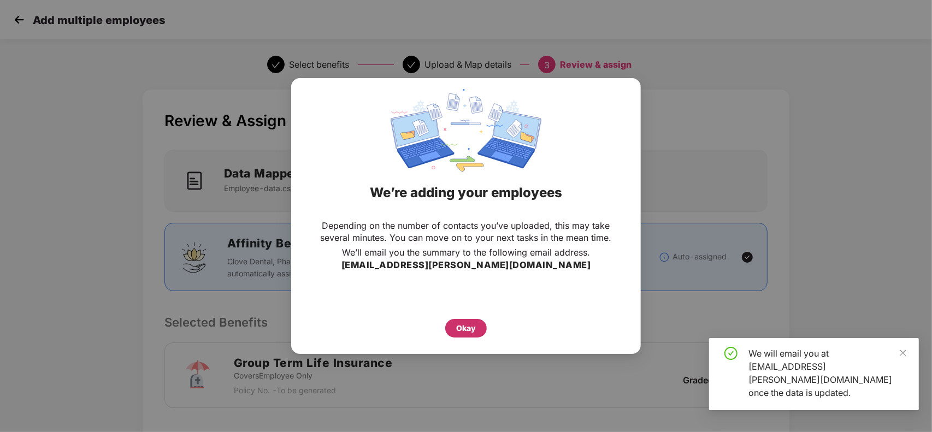
click at [473, 329] on div "Okay" at bounding box center [466, 328] width 20 height 12
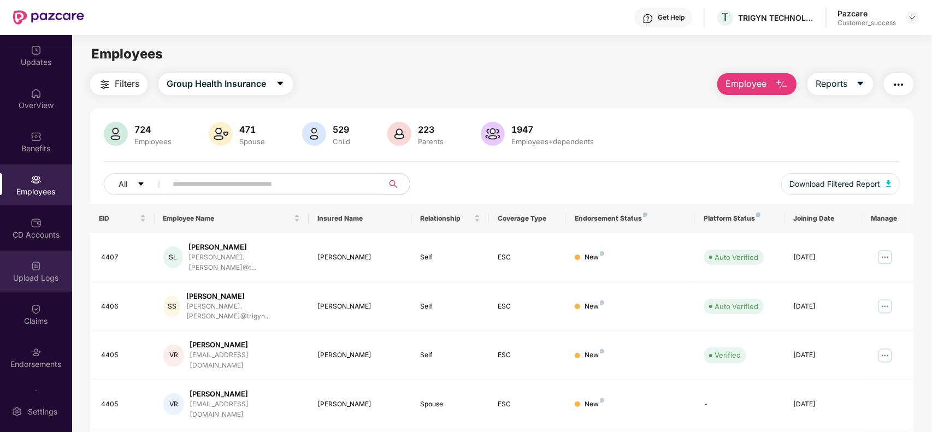
click at [41, 290] on div "Upload Logs" at bounding box center [36, 271] width 72 height 41
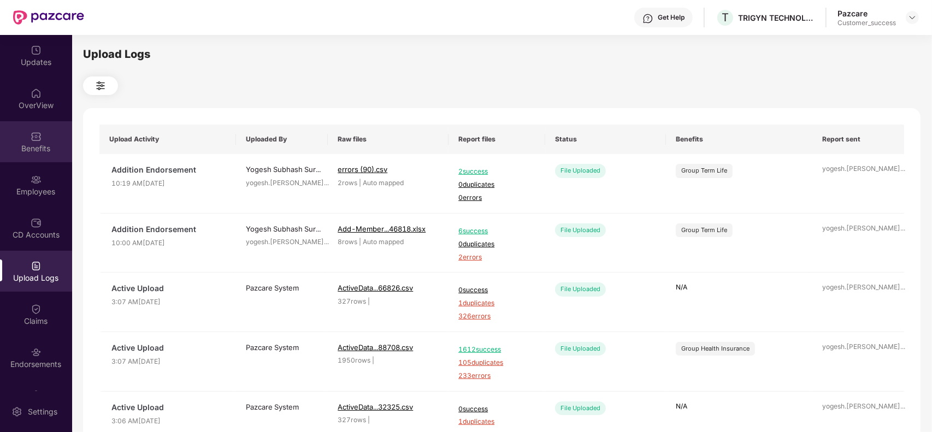
click at [48, 143] on div "Benefits" at bounding box center [36, 148] width 72 height 11
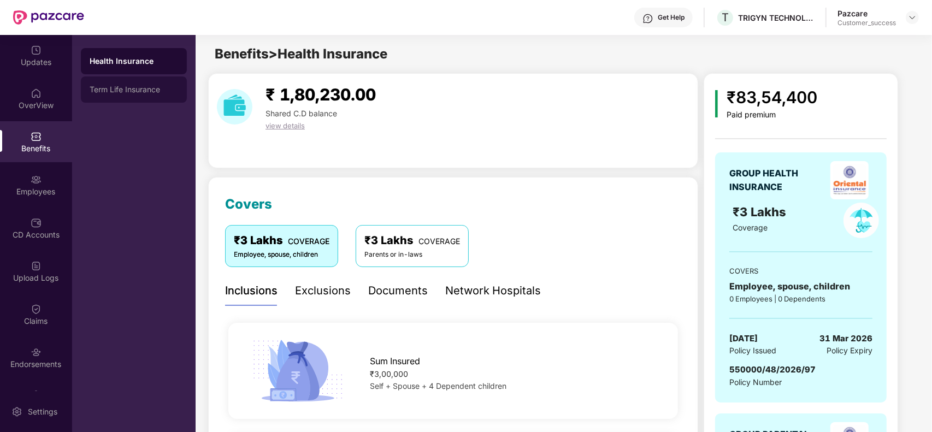
click at [121, 89] on div "Term Life Insurance" at bounding box center [134, 89] width 88 height 9
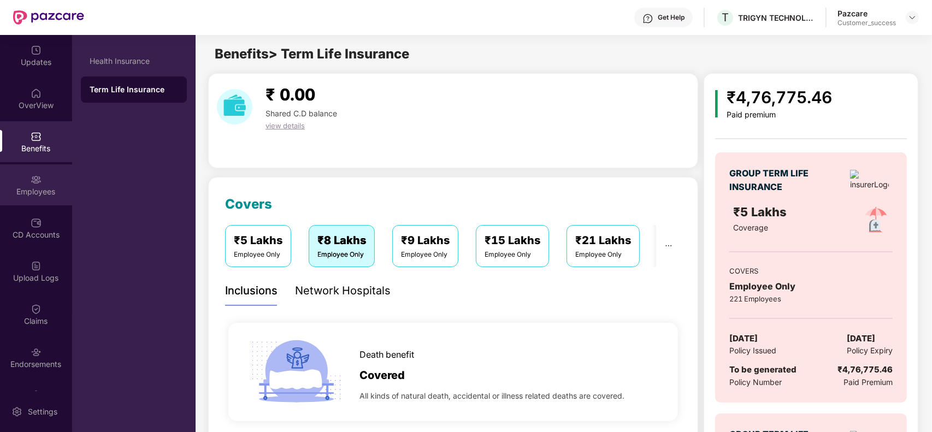
click at [34, 196] on div "Employees" at bounding box center [36, 191] width 72 height 11
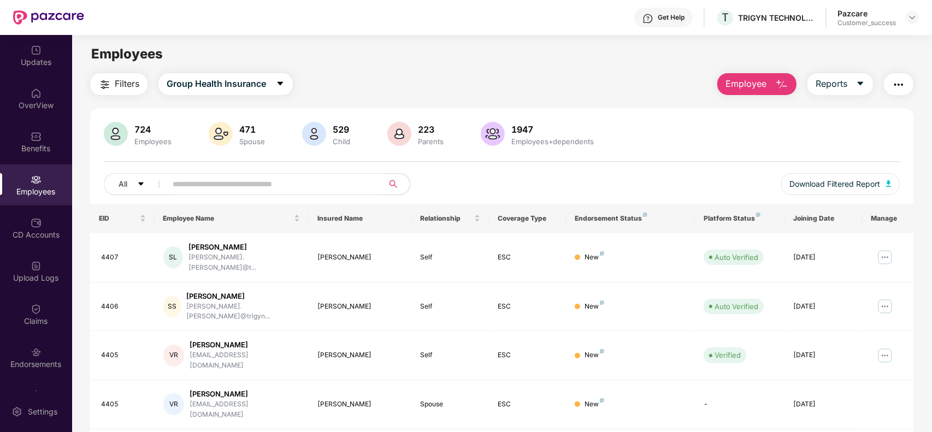
paste input "****"
click at [245, 184] on input "text" at bounding box center [271, 184] width 196 height 16
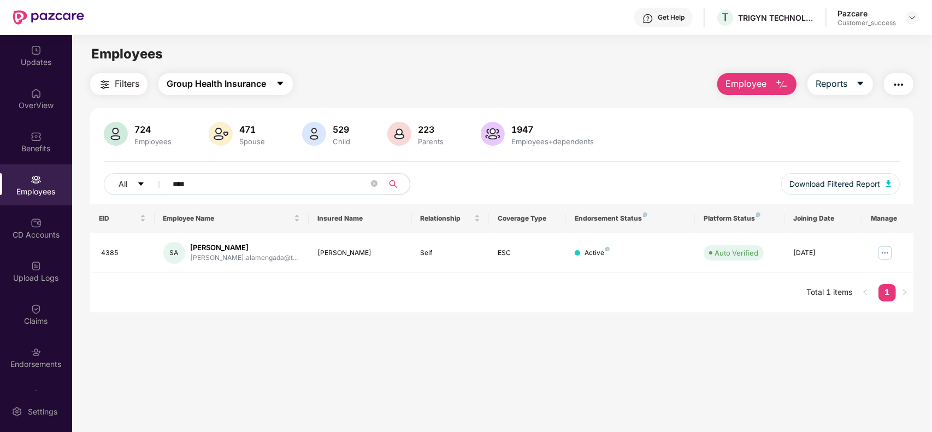
type input "****"
click at [258, 79] on span "Group Health Insurance" at bounding box center [216, 84] width 99 height 14
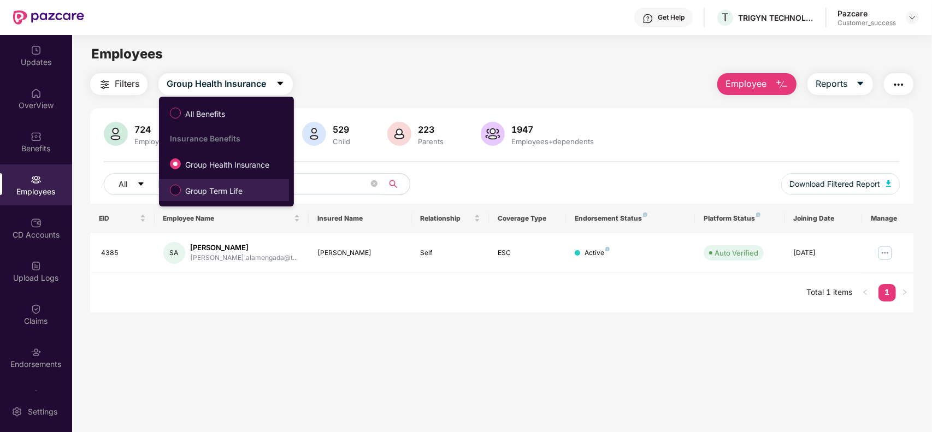
click at [211, 187] on span "Group Term Life" at bounding box center [214, 191] width 66 height 12
